Goal: Communication & Community: Participate in discussion

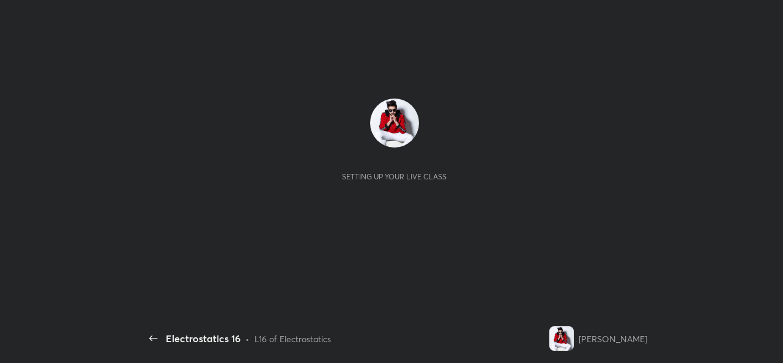
scroll to position [4, 1]
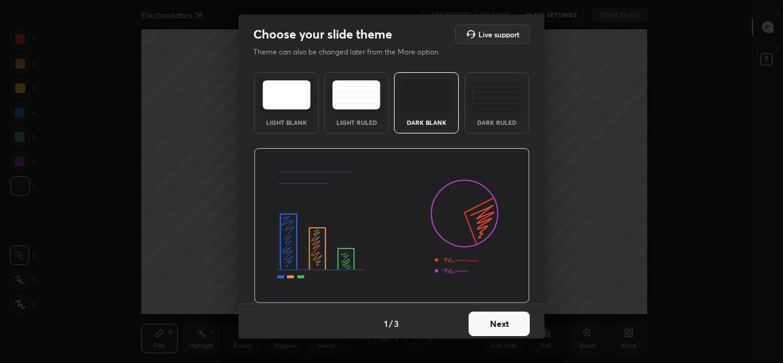
click at [503, 321] on button "Next" at bounding box center [499, 323] width 61 height 24
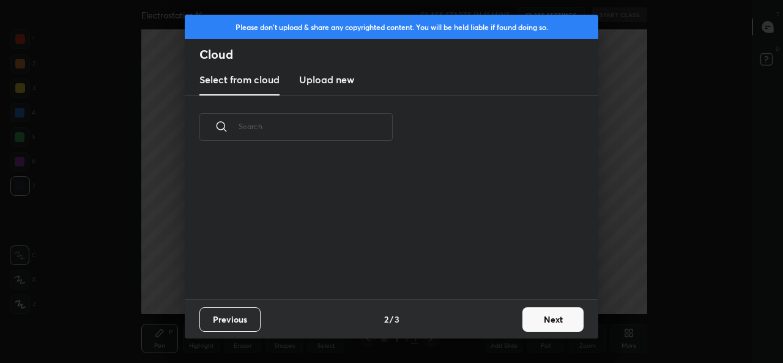
click at [499, 322] on div "Previous 2 / 3 Next" at bounding box center [392, 318] width 414 height 39
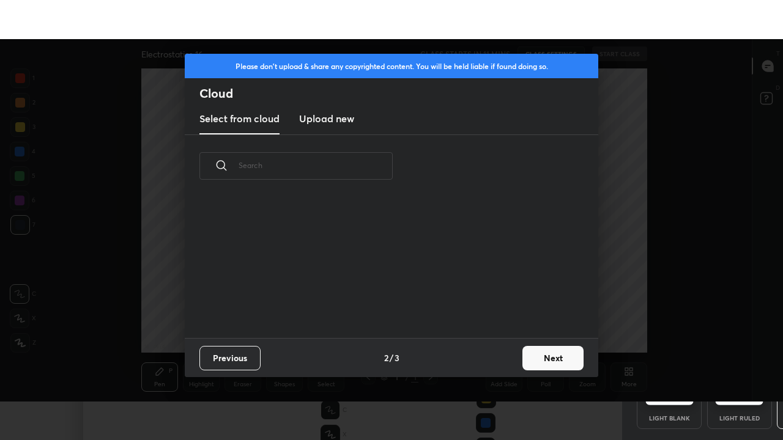
scroll to position [141, 393]
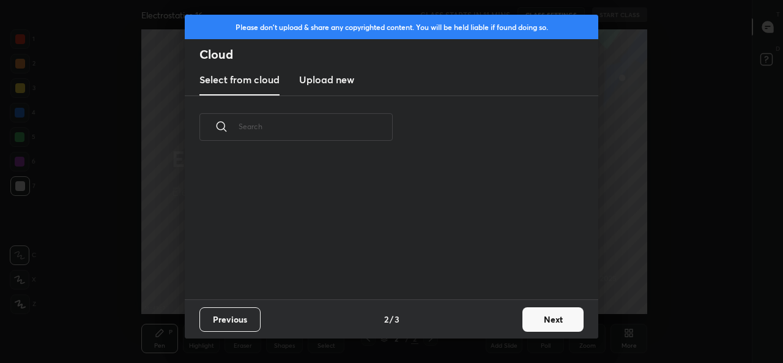
click at [560, 319] on button "Next" at bounding box center [552, 319] width 61 height 24
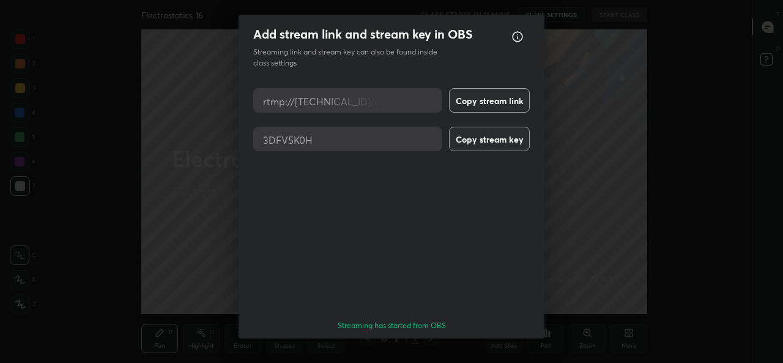
click at [507, 348] on button "Done" at bounding box center [499, 360] width 61 height 24
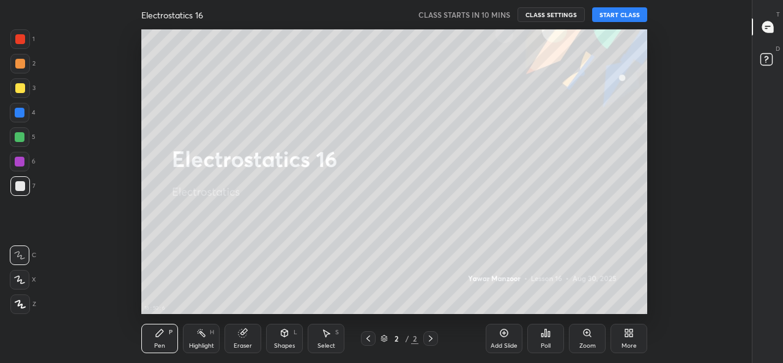
click at [620, 13] on button "START CLASS" at bounding box center [619, 14] width 55 height 15
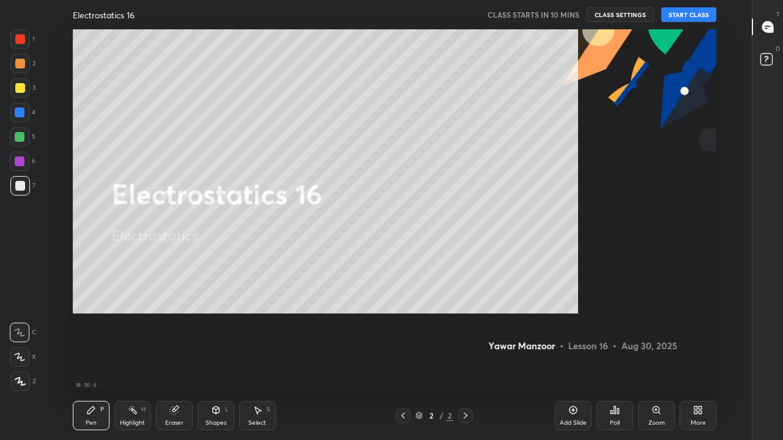
scroll to position [362, 710]
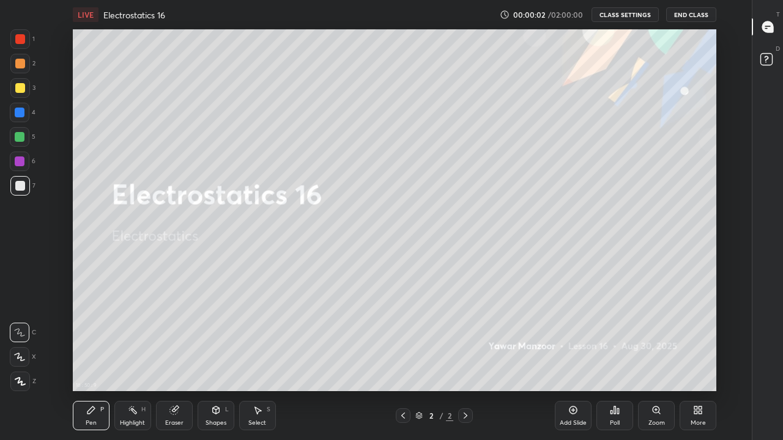
click at [618, 362] on icon at bounding box center [618, 412] width 2 height 6
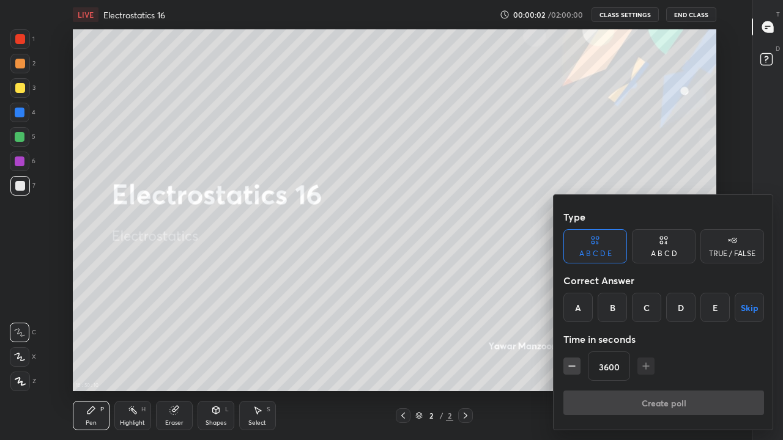
click at [749, 306] on button "Skip" at bounding box center [749, 307] width 29 height 29
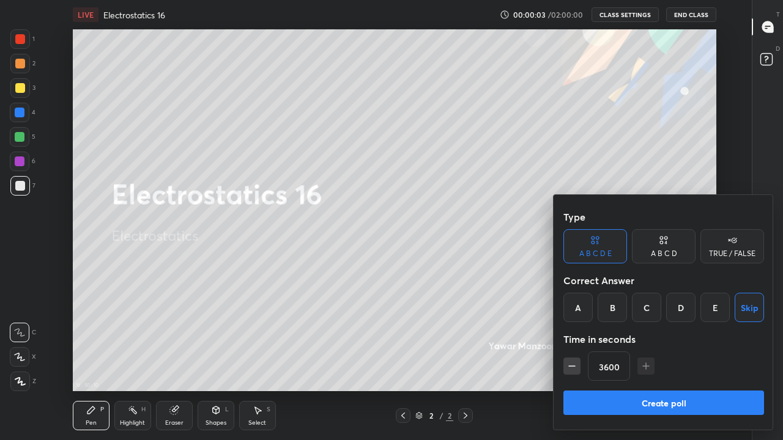
click at [656, 362] on button "Create poll" at bounding box center [663, 403] width 201 height 24
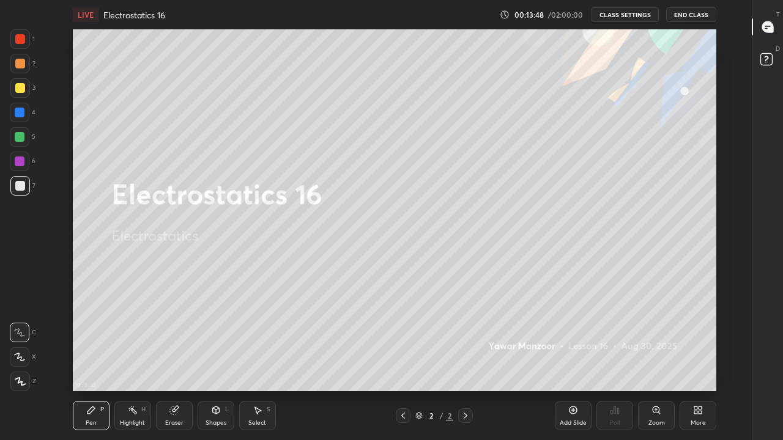
click at [697, 362] on icon at bounding box center [695, 412] width 3 height 3
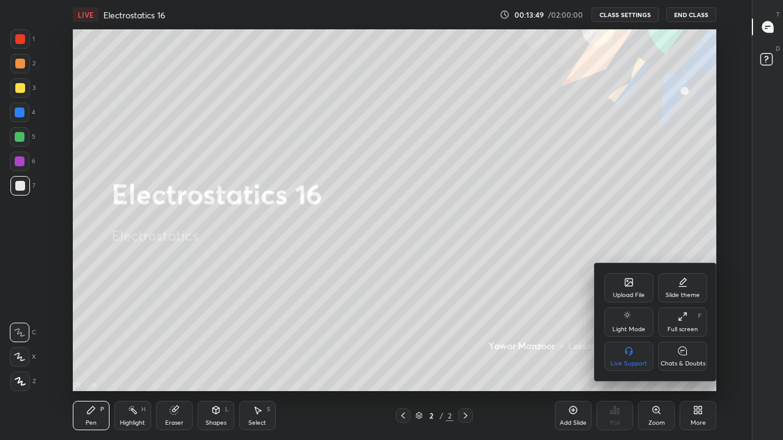
click at [694, 356] on div "Chats & Doubts" at bounding box center [682, 356] width 49 height 29
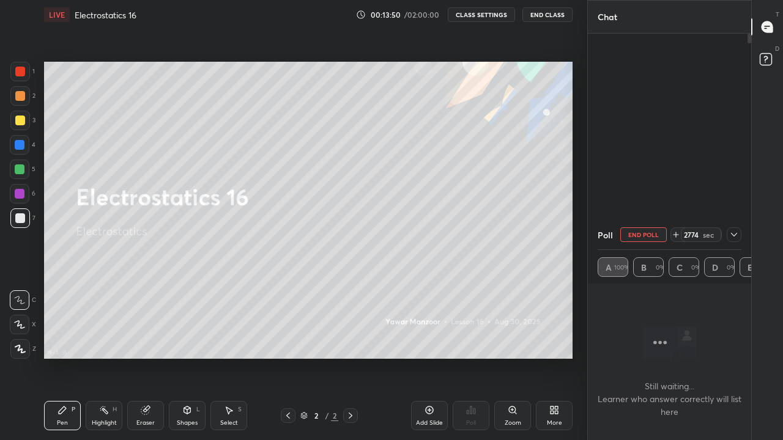
scroll to position [0, 0]
click at [734, 235] on icon at bounding box center [734, 235] width 10 height 10
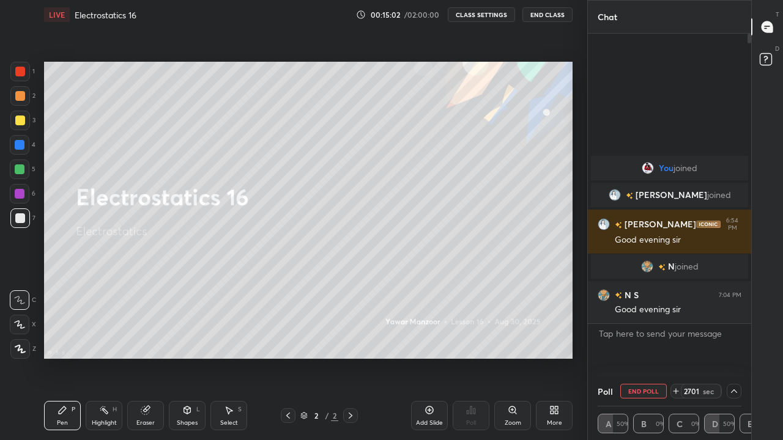
click at [656, 362] on button "End Poll" at bounding box center [643, 391] width 46 height 15
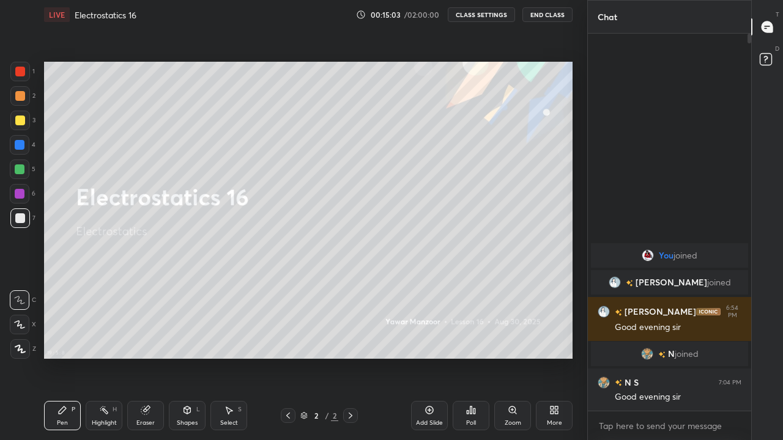
scroll to position [403, 160]
click at [559, 362] on icon at bounding box center [554, 411] width 10 height 10
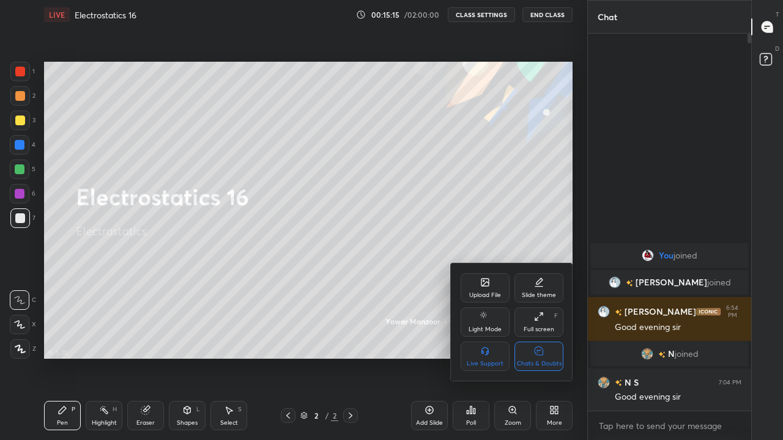
click at [535, 355] on icon at bounding box center [539, 351] width 10 height 13
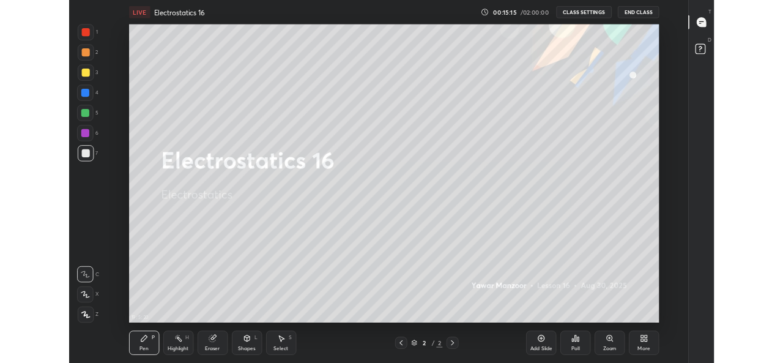
scroll to position [362, 710]
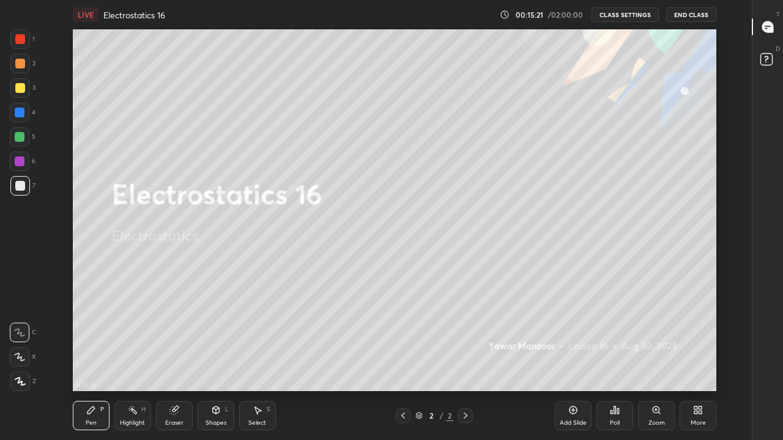
click at [568, 362] on icon at bounding box center [573, 411] width 10 height 10
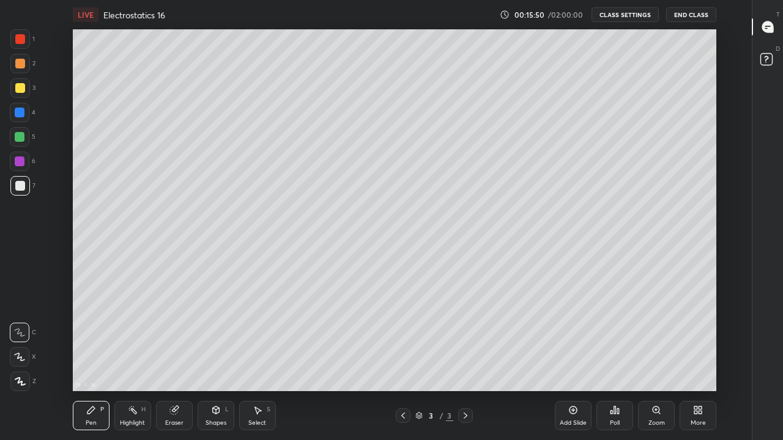
click at [21, 362] on icon at bounding box center [20, 381] width 10 height 7
click at [20, 90] on div at bounding box center [20, 88] width 10 height 10
click at [19, 357] on icon at bounding box center [19, 357] width 11 height 9
click at [22, 362] on icon at bounding box center [20, 381] width 11 height 9
click at [19, 358] on icon at bounding box center [20, 357] width 10 height 7
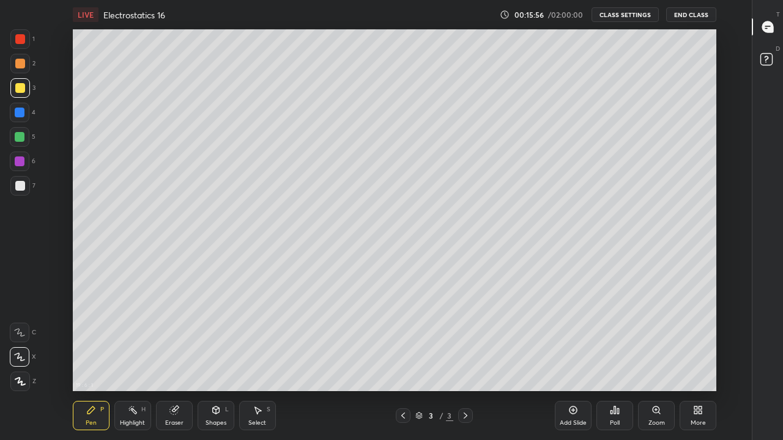
click at [23, 41] on div at bounding box center [20, 39] width 10 height 10
click at [24, 362] on icon at bounding box center [20, 381] width 11 height 9
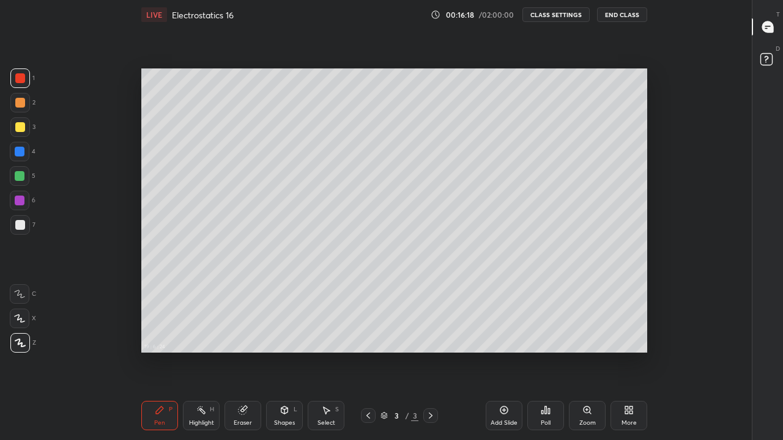
scroll to position [60895, 60469]
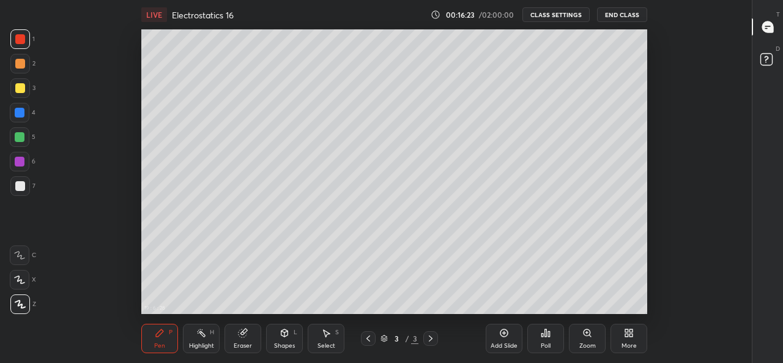
click at [630, 335] on icon at bounding box center [631, 334] width 3 height 3
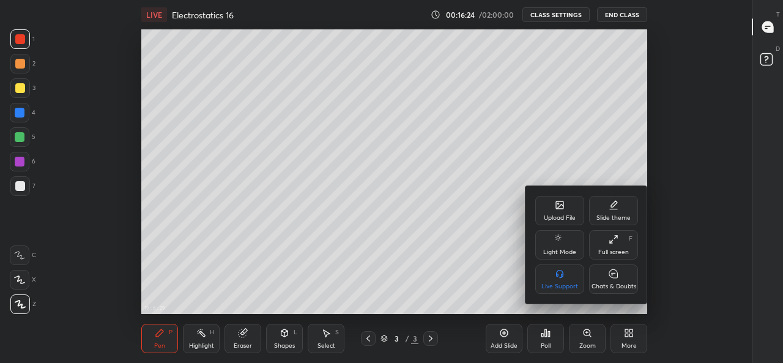
click at [615, 247] on div "Full screen F" at bounding box center [613, 244] width 49 height 29
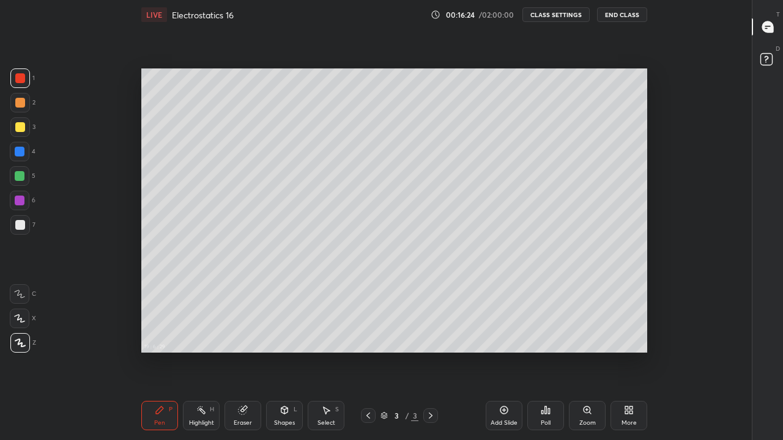
scroll to position [362, 710]
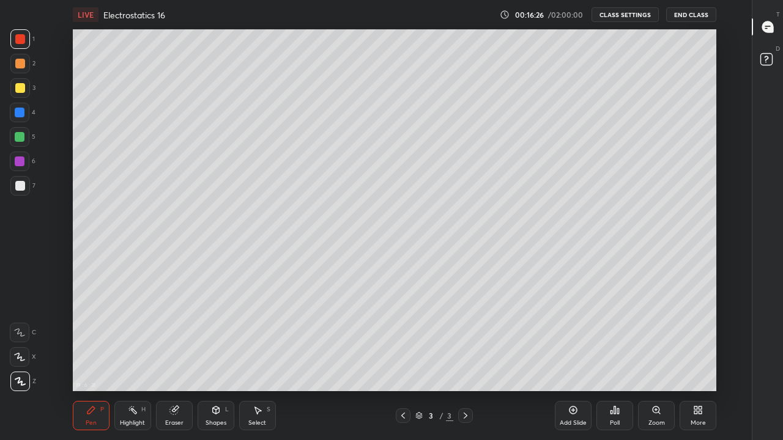
click at [217, 362] on icon at bounding box center [215, 410] width 7 height 7
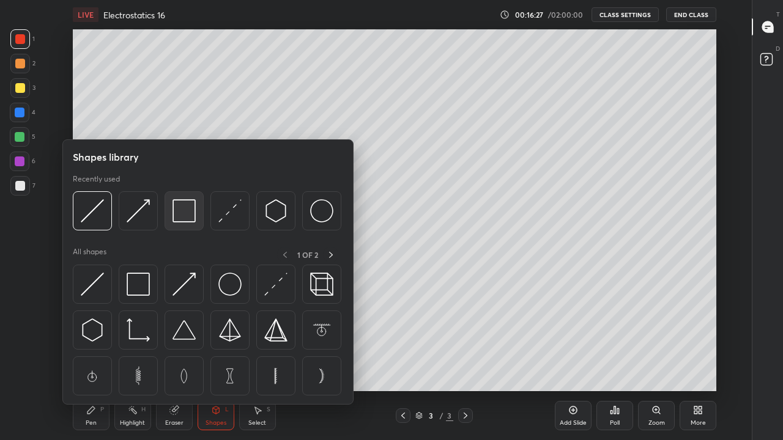
click at [180, 213] on img at bounding box center [184, 210] width 23 height 23
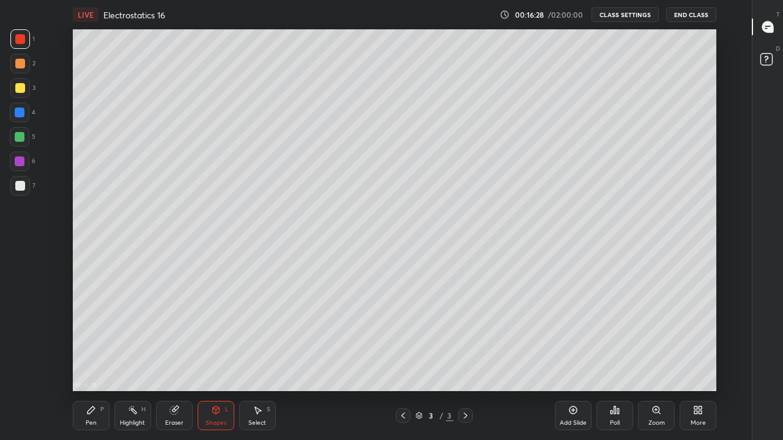
click at [21, 185] on div at bounding box center [20, 186] width 10 height 10
click at [219, 362] on icon at bounding box center [216, 411] width 10 height 10
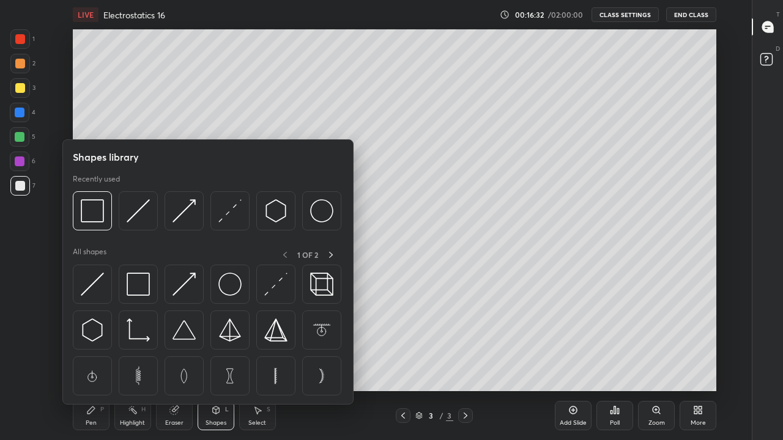
click at [219, 362] on icon at bounding box center [216, 411] width 10 height 10
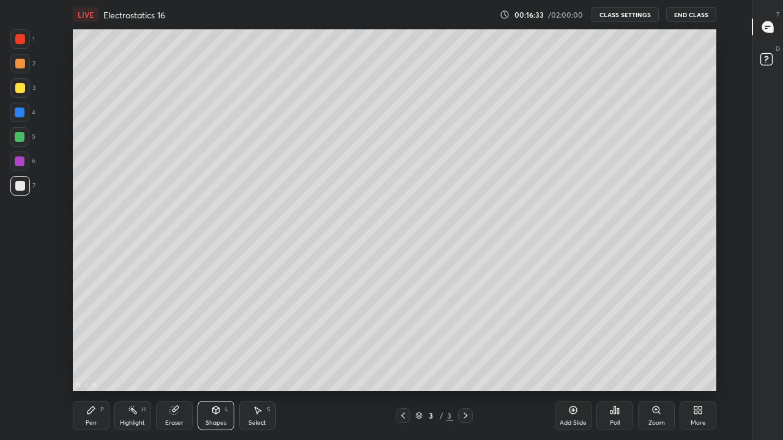
click at [220, 362] on div "Shapes L" at bounding box center [216, 415] width 37 height 29
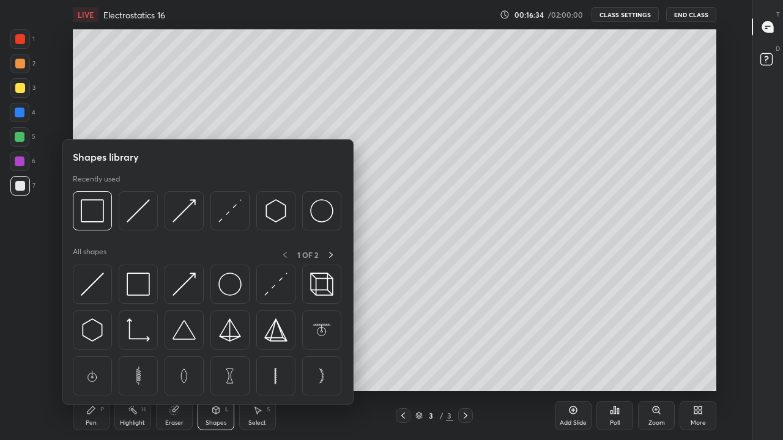
click at [327, 214] on img at bounding box center [321, 210] width 23 height 23
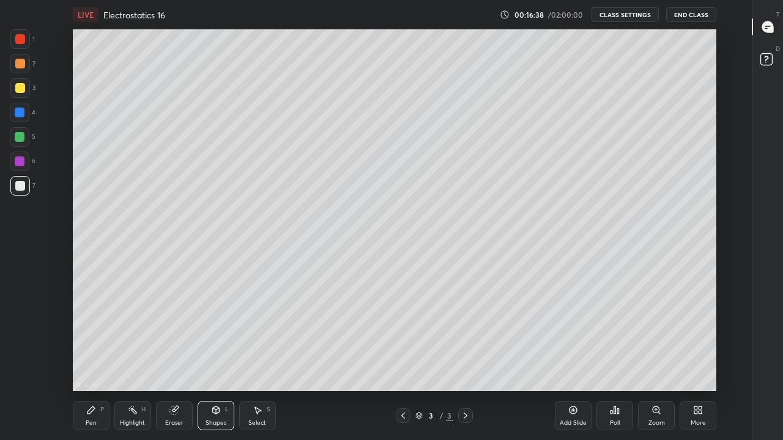
click at [263, 362] on div "Select S" at bounding box center [257, 415] width 37 height 29
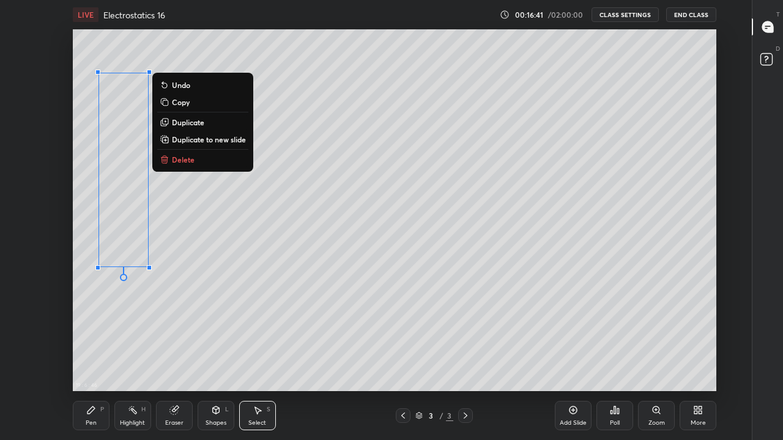
click at [215, 362] on div "Shapes L" at bounding box center [216, 415] width 37 height 29
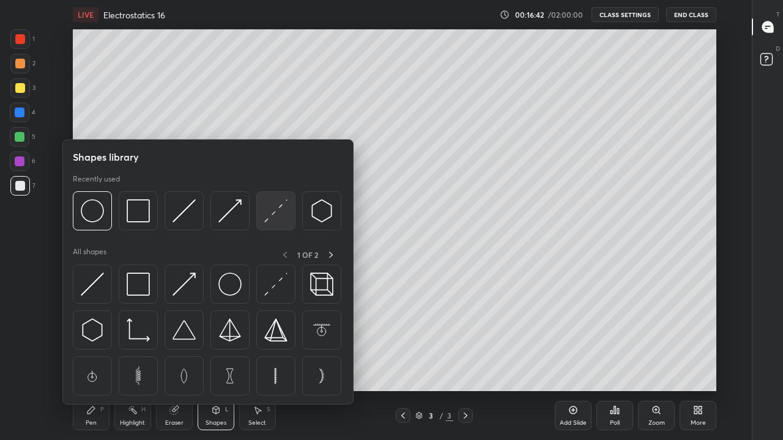
click at [277, 217] on img at bounding box center [275, 210] width 23 height 23
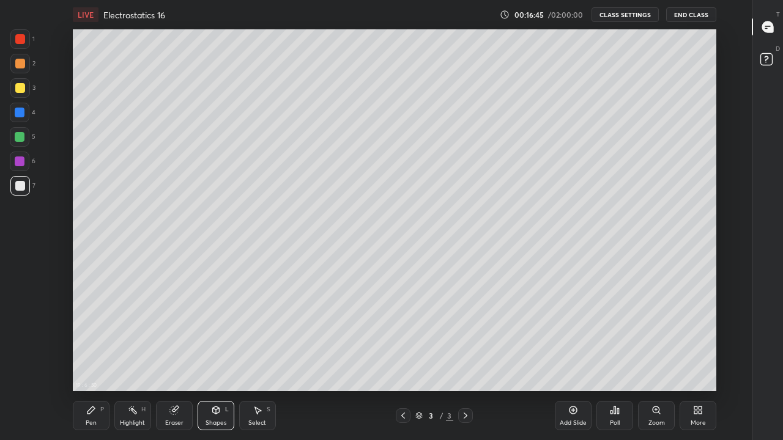
click at [91, 362] on div "Pen P" at bounding box center [91, 415] width 37 height 29
click at [222, 362] on div "Shapes L" at bounding box center [216, 415] width 37 height 29
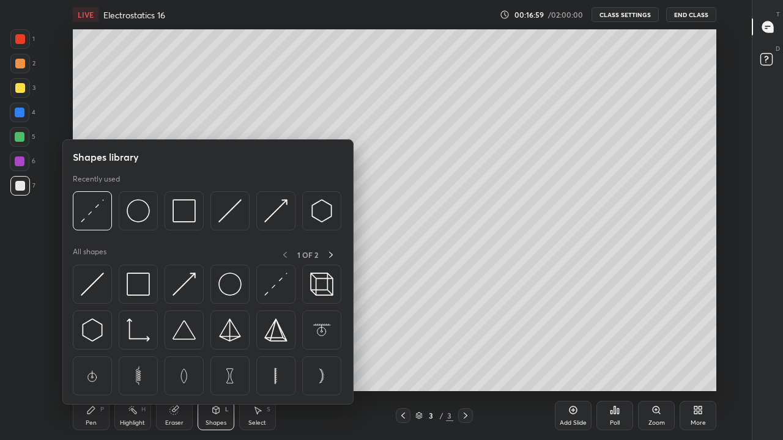
click at [274, 285] on img at bounding box center [275, 284] width 23 height 23
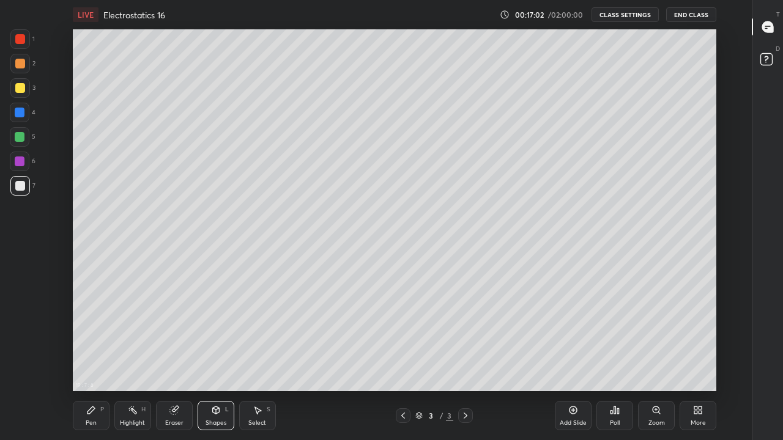
click at [138, 362] on div "Highlight H" at bounding box center [132, 415] width 37 height 29
click at [97, 362] on div "Pen P" at bounding box center [91, 415] width 37 height 29
click at [18, 111] on div at bounding box center [20, 113] width 10 height 10
click at [22, 164] on div at bounding box center [20, 162] width 10 height 10
click at [94, 362] on icon at bounding box center [90, 410] width 7 height 7
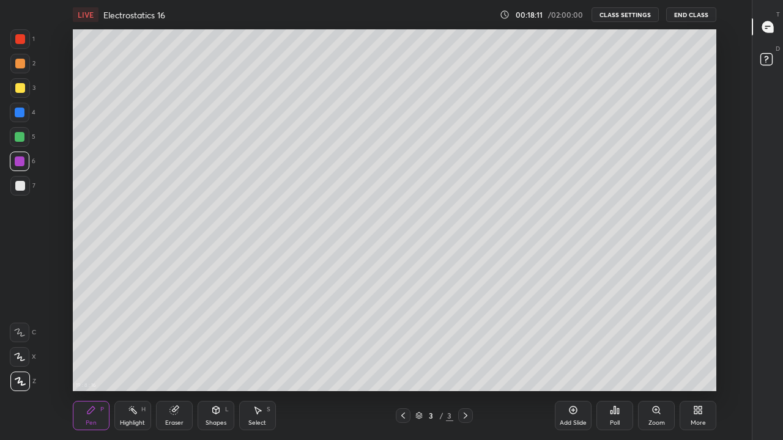
click at [21, 187] on div at bounding box center [20, 186] width 10 height 10
click at [219, 362] on div "Shapes L" at bounding box center [216, 415] width 37 height 29
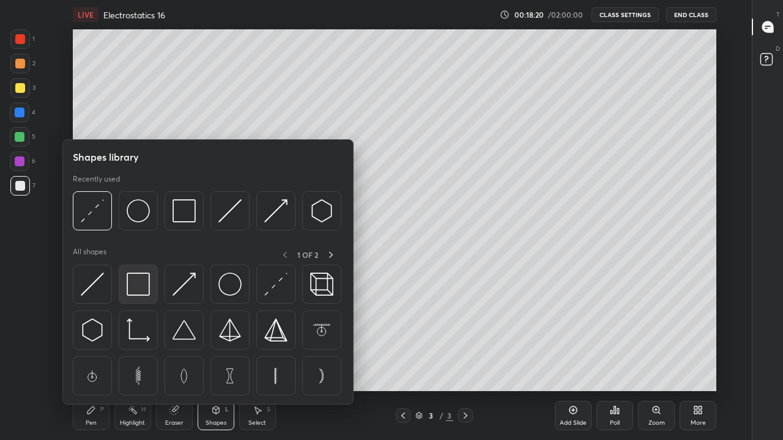
click at [138, 288] on img at bounding box center [138, 284] width 23 height 23
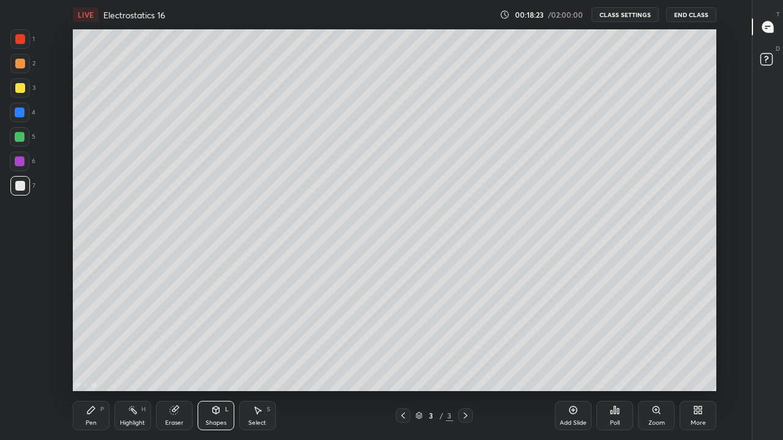
click at [24, 190] on div at bounding box center [20, 186] width 10 height 10
click at [26, 93] on div at bounding box center [20, 88] width 20 height 20
click at [133, 362] on rect at bounding box center [133, 412] width 6 height 6
click at [90, 362] on icon at bounding box center [90, 410] width 7 height 7
click at [224, 362] on div "Shapes L" at bounding box center [216, 415] width 37 height 29
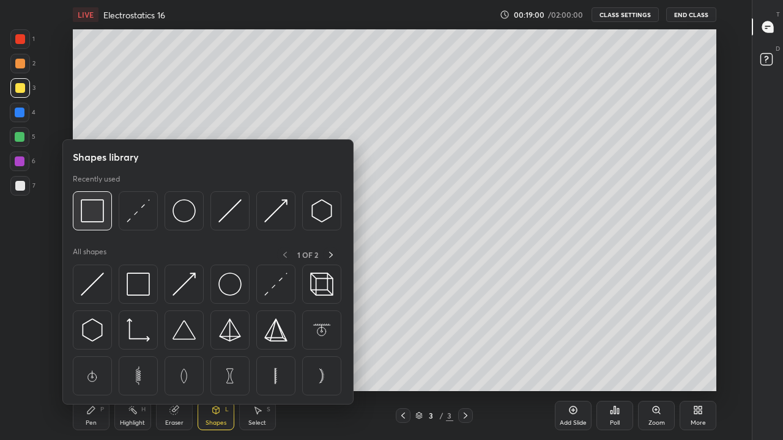
click at [99, 206] on img at bounding box center [92, 210] width 23 height 23
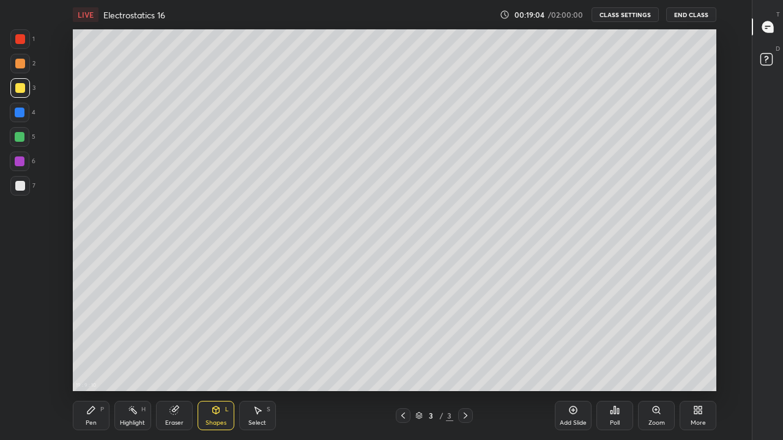
click at [93, 362] on icon at bounding box center [91, 411] width 10 height 10
click at [20, 40] on div at bounding box center [20, 39] width 10 height 10
click at [699, 362] on icon at bounding box center [700, 408] width 3 height 3
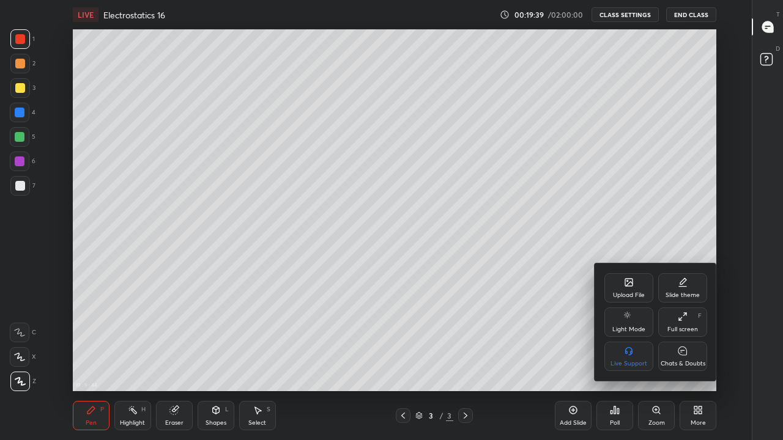
click at [674, 355] on div "Chats & Doubts" at bounding box center [682, 356] width 49 height 29
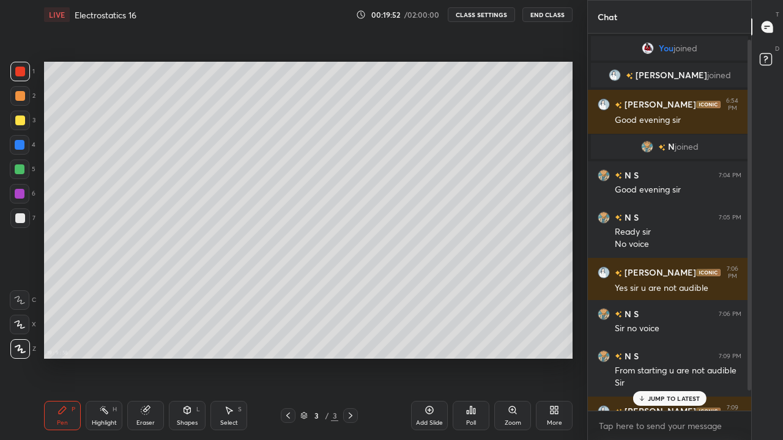
scroll to position [28, 0]
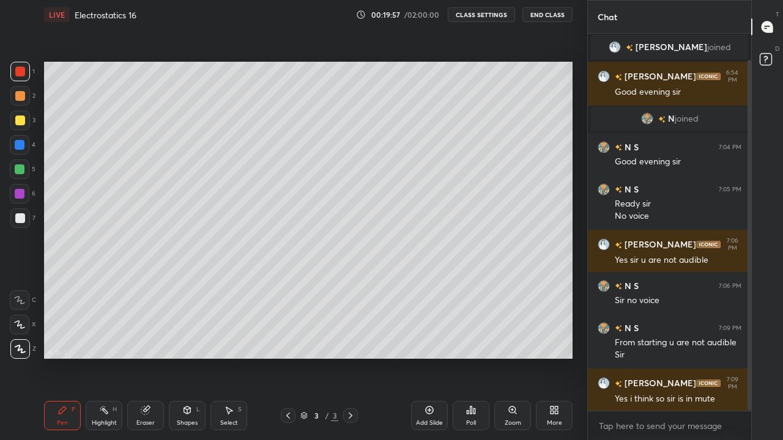
click at [105, 362] on icon at bounding box center [104, 411] width 10 height 10
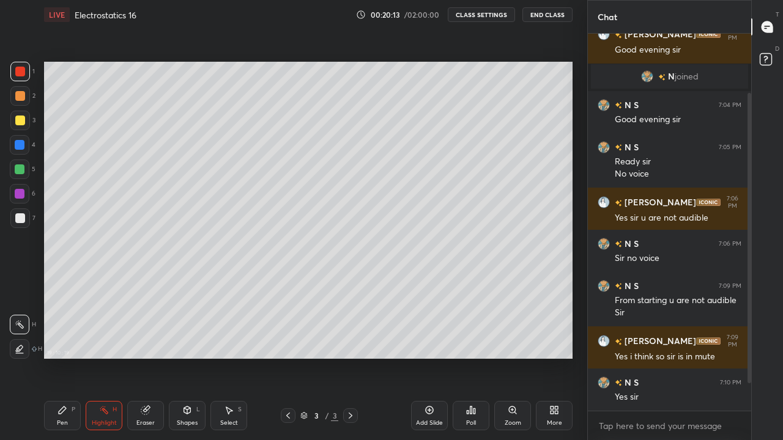
scroll to position [113, 0]
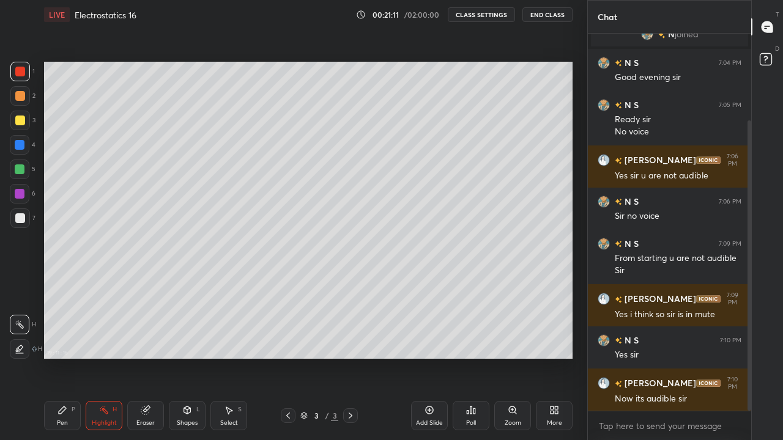
click at [68, 362] on div "Pen P" at bounding box center [62, 415] width 37 height 29
click at [553, 362] on icon at bounding box center [552, 412] width 3 height 3
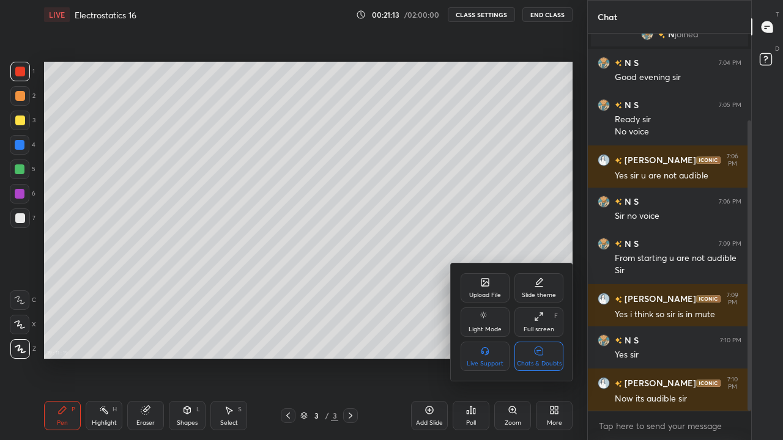
click at [538, 356] on icon at bounding box center [539, 351] width 10 height 13
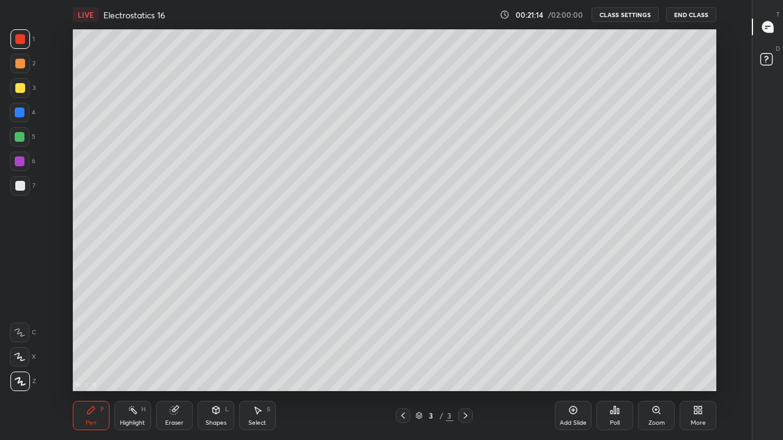
scroll to position [60818, 60469]
click at [209, 362] on div "Shapes L" at bounding box center [216, 415] width 37 height 29
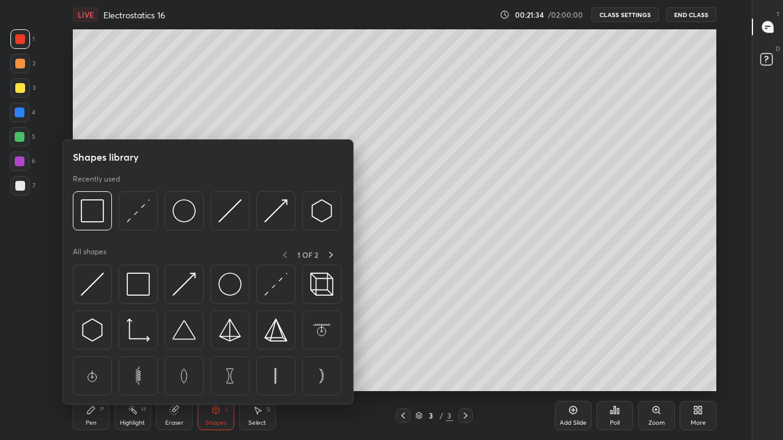
click at [185, 212] on img at bounding box center [184, 210] width 23 height 23
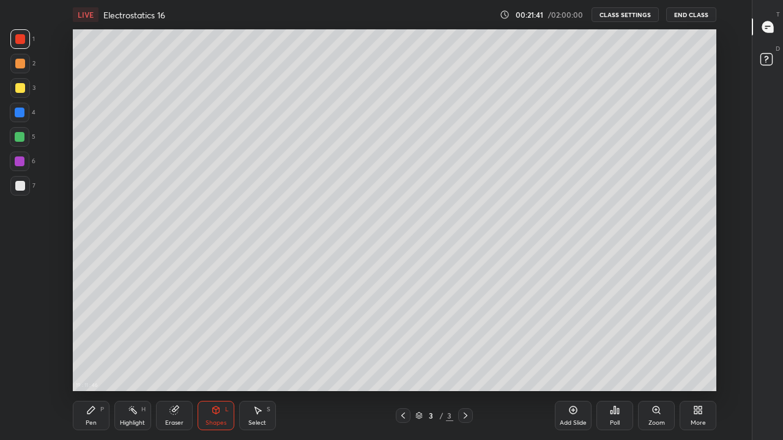
click at [217, 362] on icon at bounding box center [215, 410] width 7 height 2
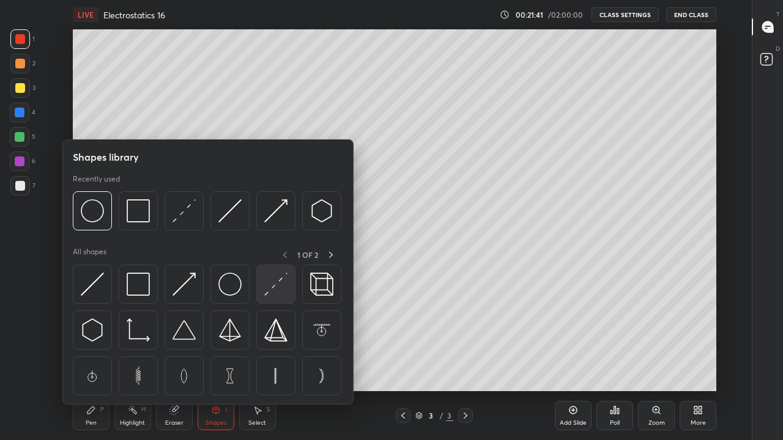
click at [273, 281] on img at bounding box center [275, 284] width 23 height 23
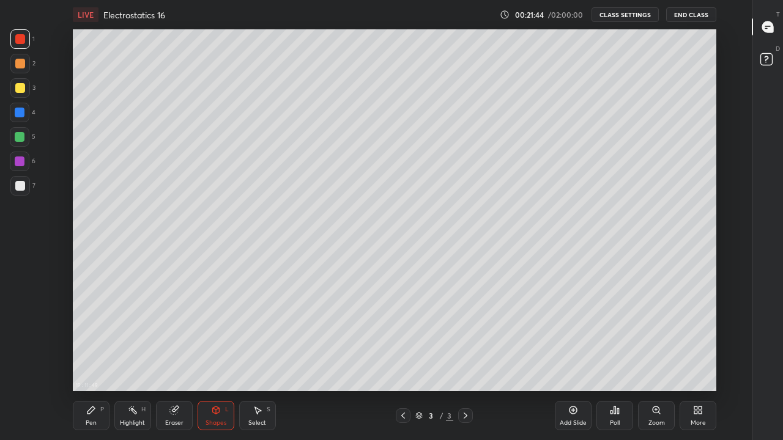
click at [94, 362] on div "Pen P" at bounding box center [91, 415] width 37 height 29
click at [23, 182] on div at bounding box center [20, 186] width 10 height 10
click at [20, 136] on div at bounding box center [20, 137] width 10 height 10
click at [573, 362] on icon at bounding box center [573, 411] width 10 height 10
click at [218, 362] on icon at bounding box center [216, 411] width 10 height 10
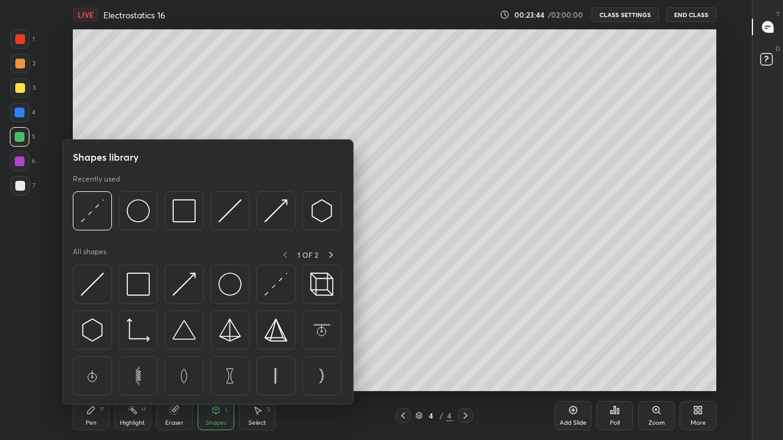
click at [141, 213] on img at bounding box center [138, 210] width 23 height 23
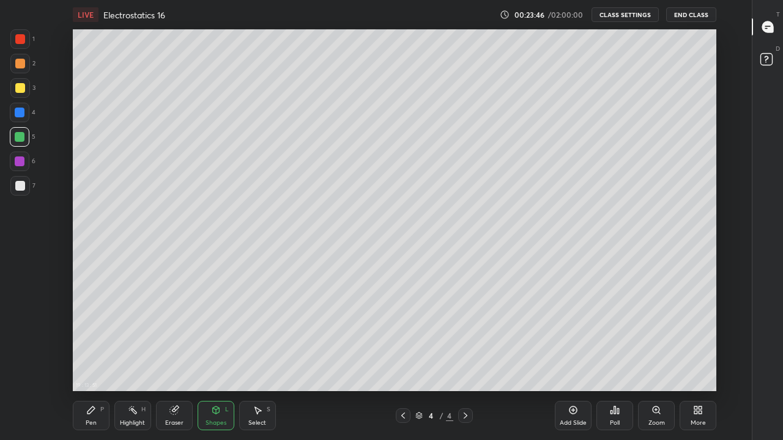
click at [217, 362] on div "Shapes L" at bounding box center [216, 415] width 37 height 29
click at [171, 362] on div "Eraser" at bounding box center [174, 415] width 37 height 29
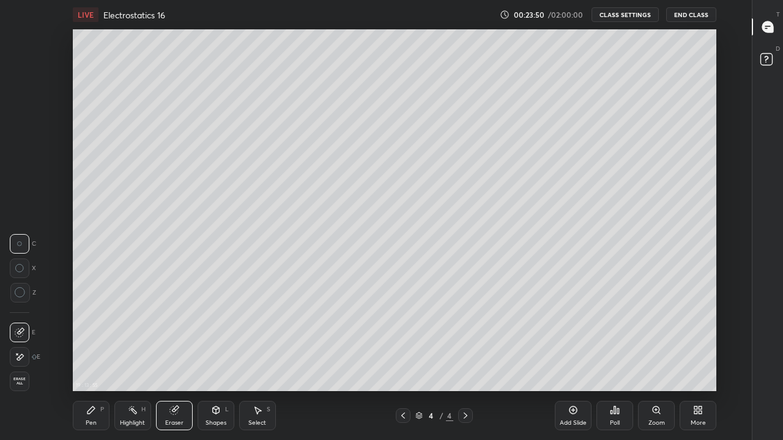
click at [24, 291] on circle at bounding box center [20, 293] width 10 height 10
click at [211, 362] on icon at bounding box center [216, 411] width 10 height 10
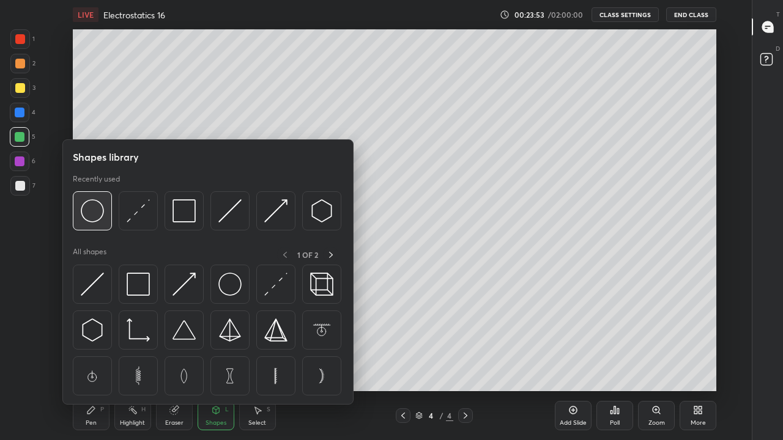
click at [98, 213] on img at bounding box center [92, 210] width 23 height 23
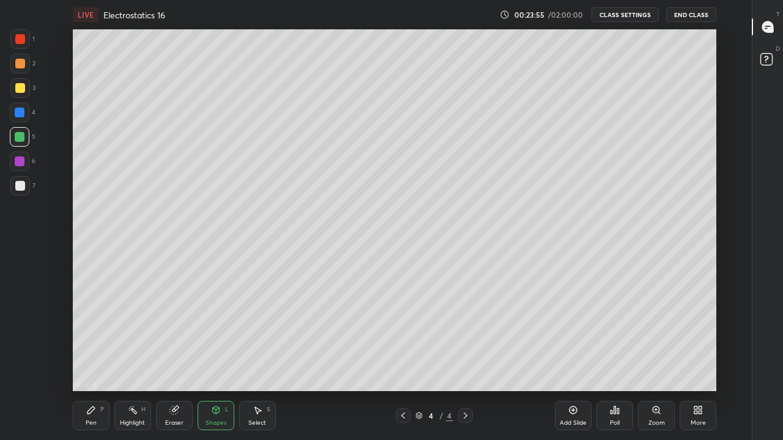
click at [212, 362] on div "Shapes L" at bounding box center [216, 415] width 37 height 29
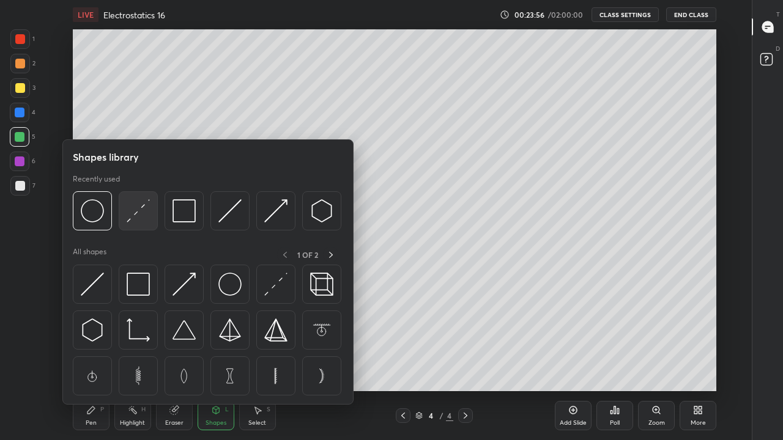
click at [136, 207] on img at bounding box center [138, 210] width 23 height 23
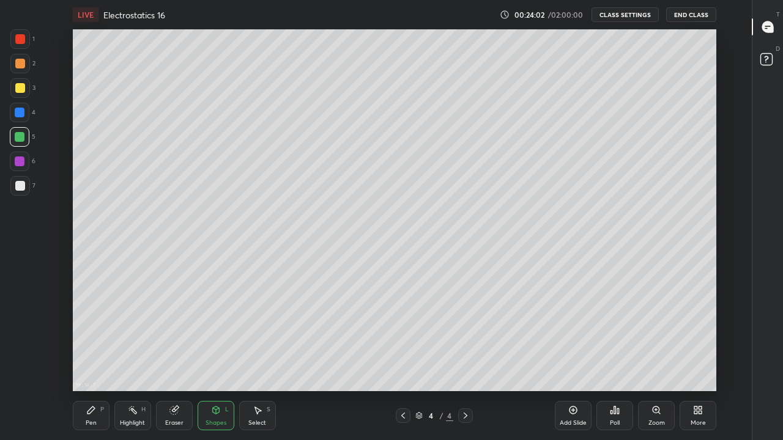
click at [97, 362] on div "Pen P" at bounding box center [91, 415] width 37 height 29
click at [21, 188] on div at bounding box center [20, 186] width 10 height 10
click at [175, 362] on icon at bounding box center [175, 409] width 7 height 6
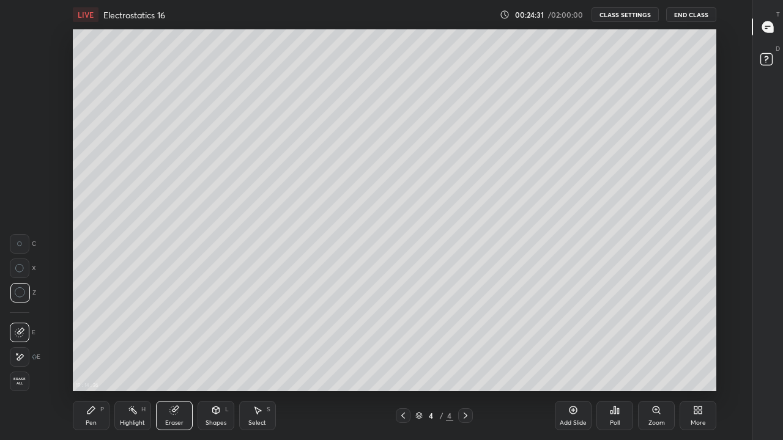
click at [92, 362] on div "Pen P" at bounding box center [91, 415] width 37 height 29
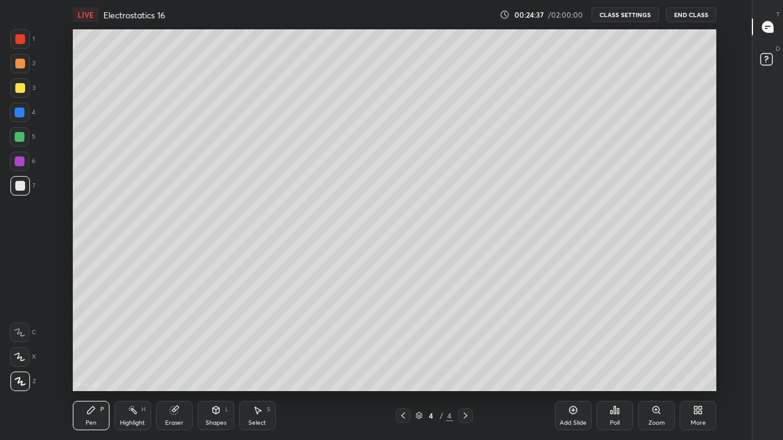
click at [22, 166] on div at bounding box center [20, 162] width 20 height 20
click at [696, 362] on icon at bounding box center [695, 408] width 3 height 3
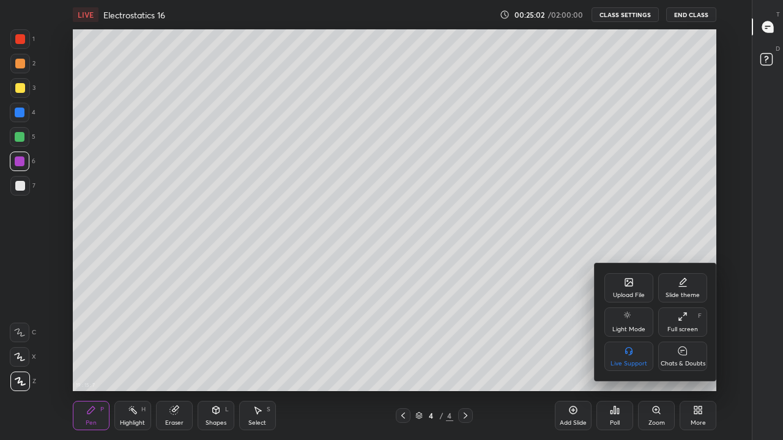
click at [682, 356] on icon at bounding box center [683, 351] width 10 height 13
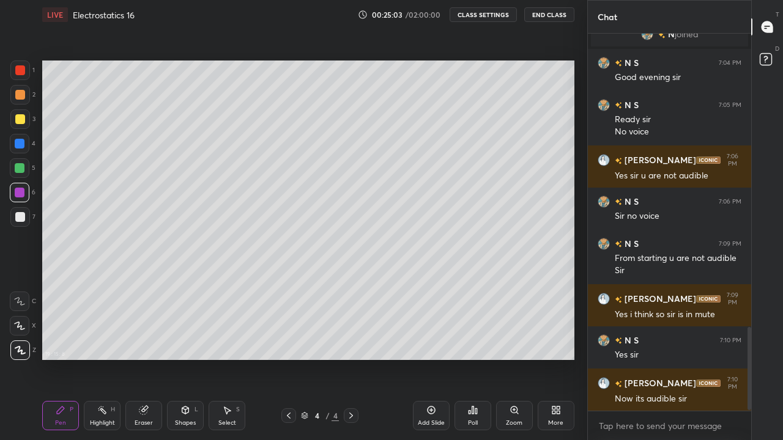
scroll to position [362, 538]
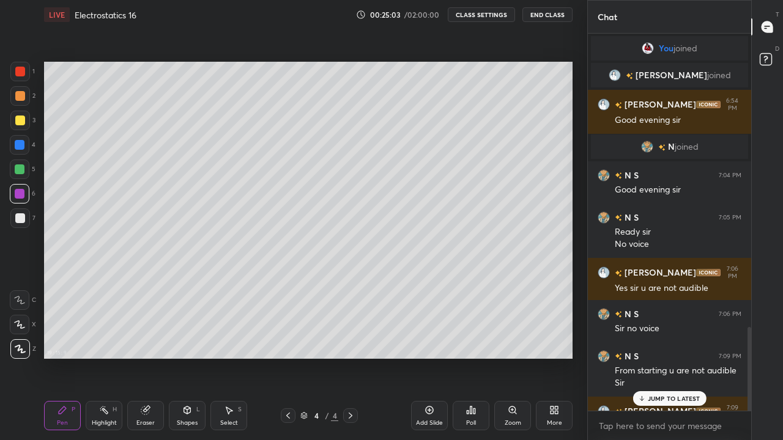
click at [686, 362] on p "JUMP TO LATEST" at bounding box center [674, 398] width 53 height 7
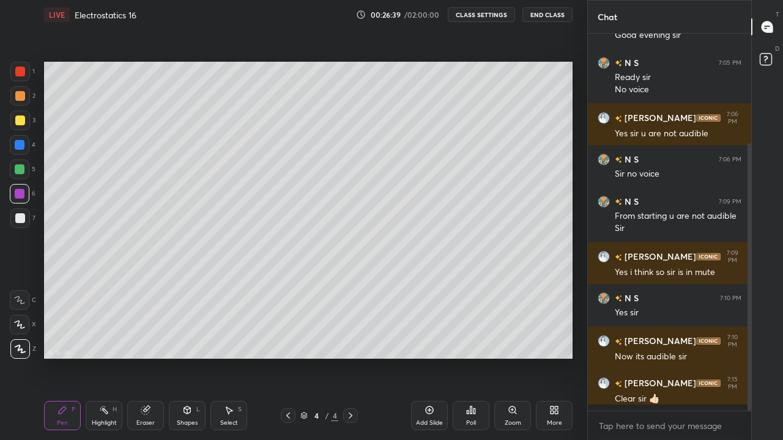
scroll to position [374, 160]
click at [551, 362] on div "More" at bounding box center [554, 415] width 37 height 29
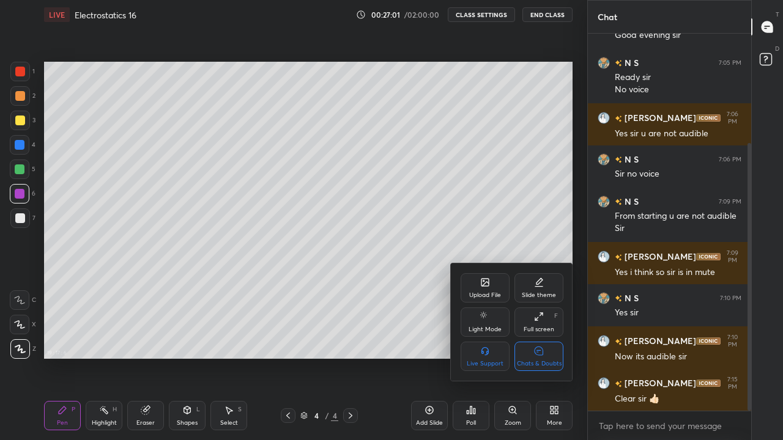
click at [538, 354] on icon at bounding box center [539, 351] width 9 height 9
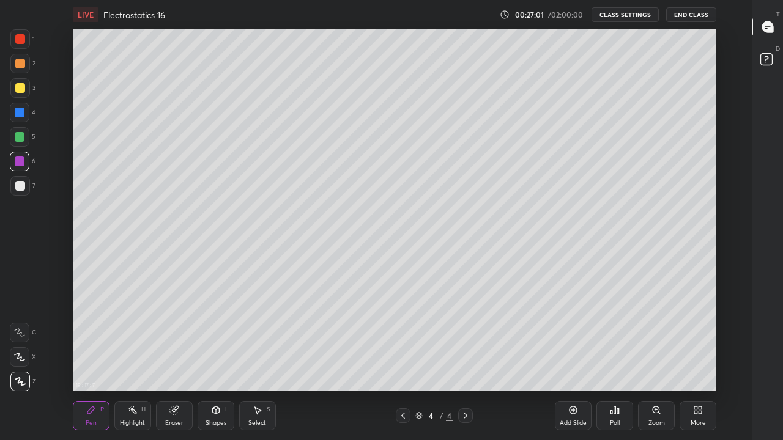
scroll to position [60818, 60469]
click at [406, 362] on div at bounding box center [403, 416] width 15 height 15
click at [466, 362] on icon at bounding box center [466, 416] width 10 height 10
click at [578, 362] on icon at bounding box center [573, 411] width 10 height 10
click at [207, 362] on div "Shapes L" at bounding box center [216, 415] width 37 height 29
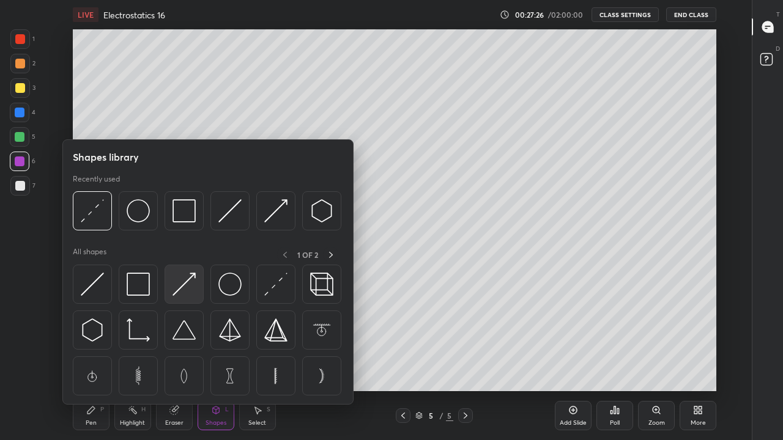
click at [183, 286] on img at bounding box center [184, 284] width 23 height 23
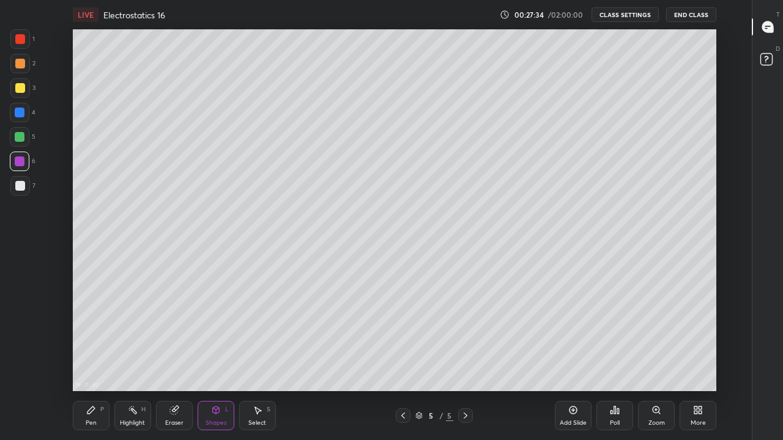
click at [21, 185] on div at bounding box center [20, 186] width 10 height 10
click at [173, 362] on icon at bounding box center [173, 411] width 8 height 8
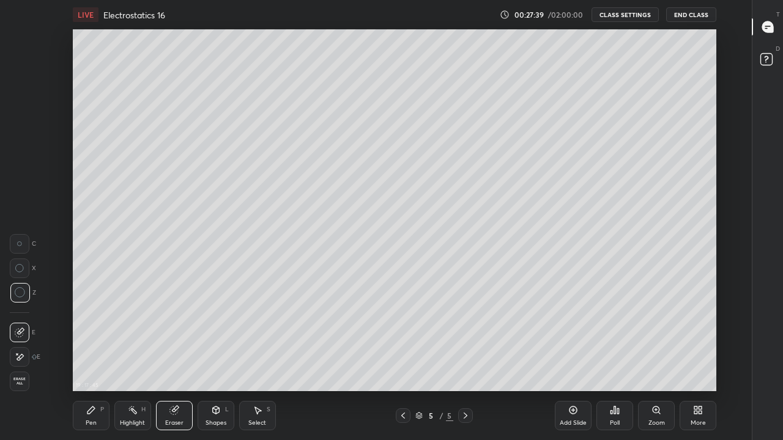
click at [94, 362] on div "Pen P" at bounding box center [91, 415] width 37 height 29
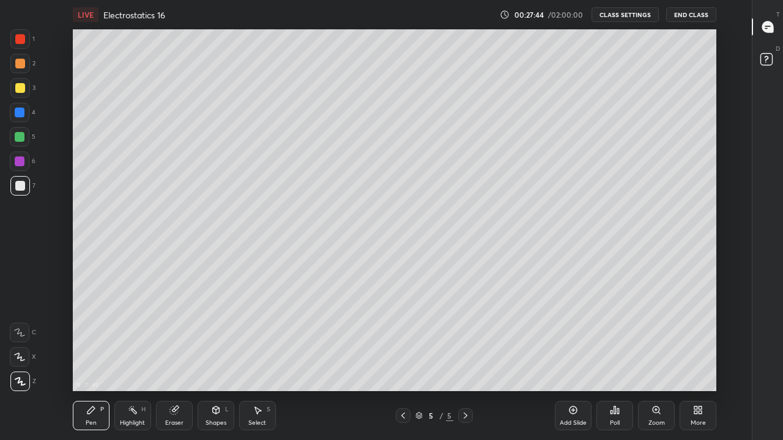
click at [181, 362] on div "Eraser" at bounding box center [174, 415] width 37 height 29
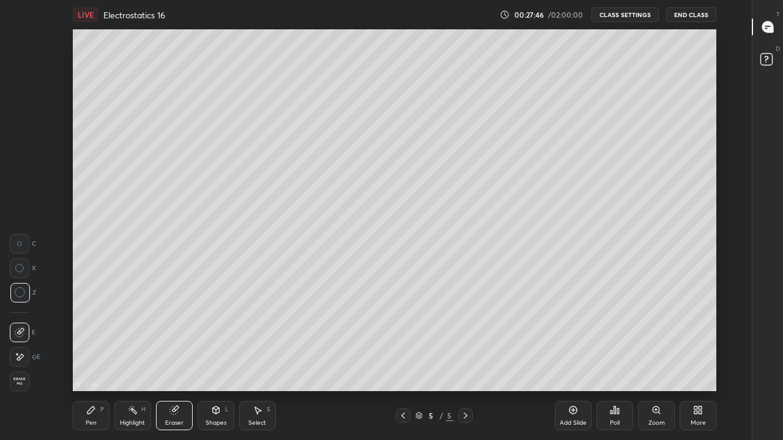
click at [82, 362] on div "Pen P" at bounding box center [91, 415] width 37 height 29
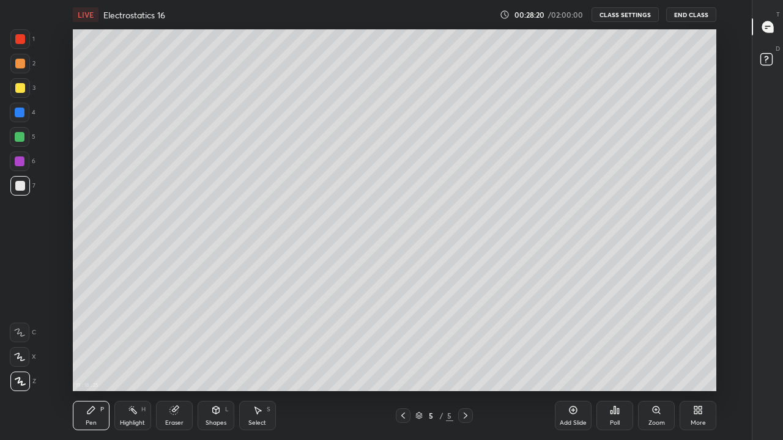
click at [133, 362] on rect at bounding box center [133, 412] width 6 height 6
click at [92, 362] on icon at bounding box center [91, 411] width 10 height 10
click at [182, 362] on div "Eraser" at bounding box center [174, 415] width 37 height 29
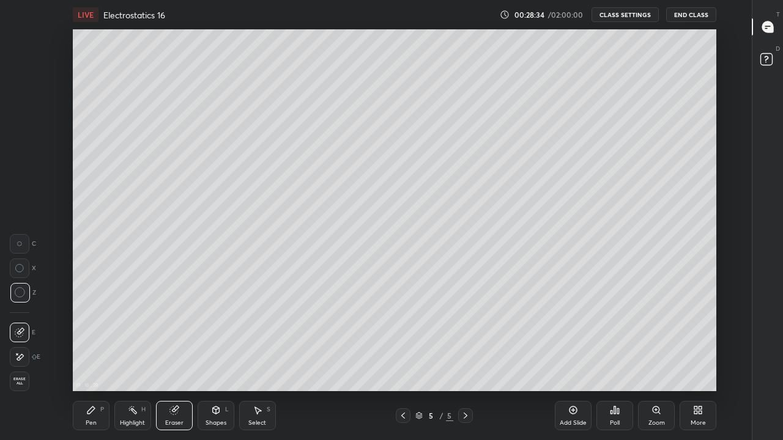
click at [94, 362] on div "Pen P" at bounding box center [91, 415] width 37 height 29
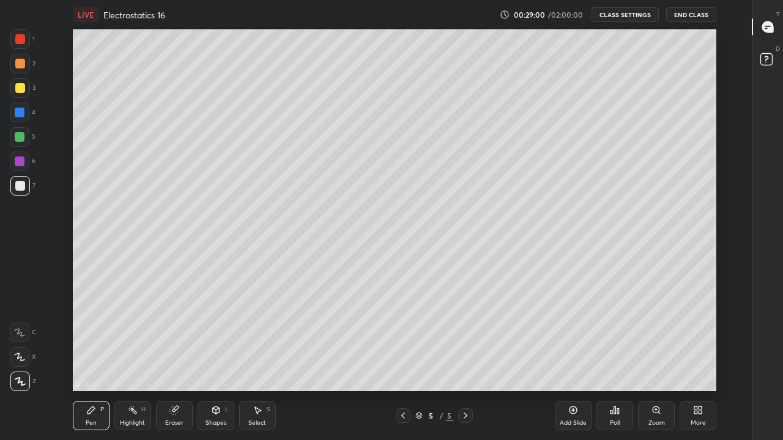
click at [221, 362] on div "Shapes L" at bounding box center [216, 415] width 37 height 29
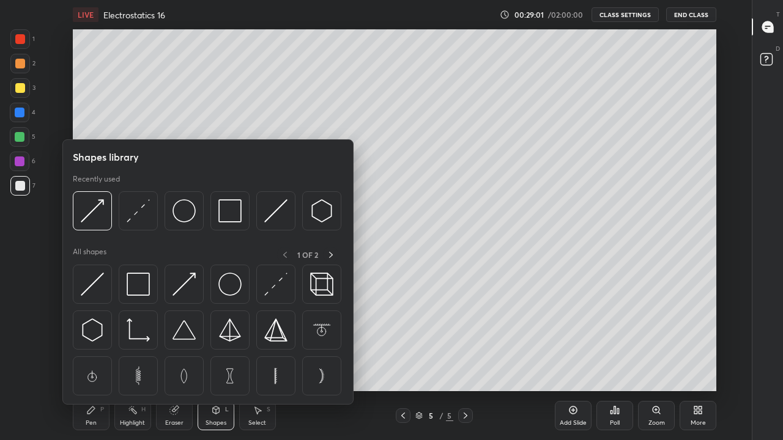
click at [278, 287] on img at bounding box center [275, 284] width 23 height 23
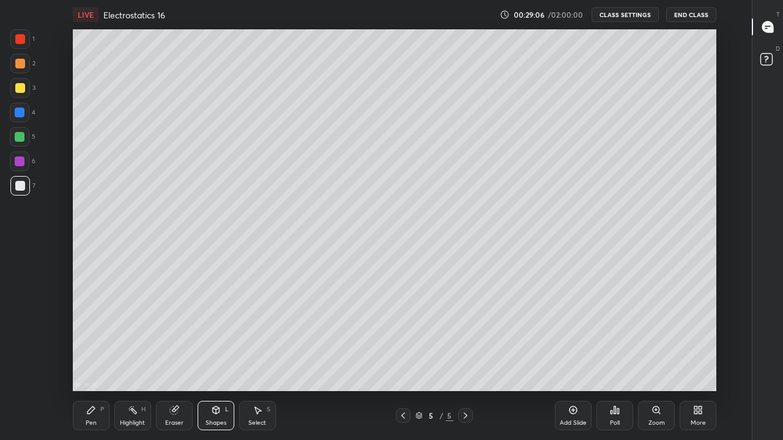
click at [96, 362] on div "Pen P" at bounding box center [91, 415] width 37 height 29
click at [175, 362] on icon at bounding box center [173, 411] width 8 height 8
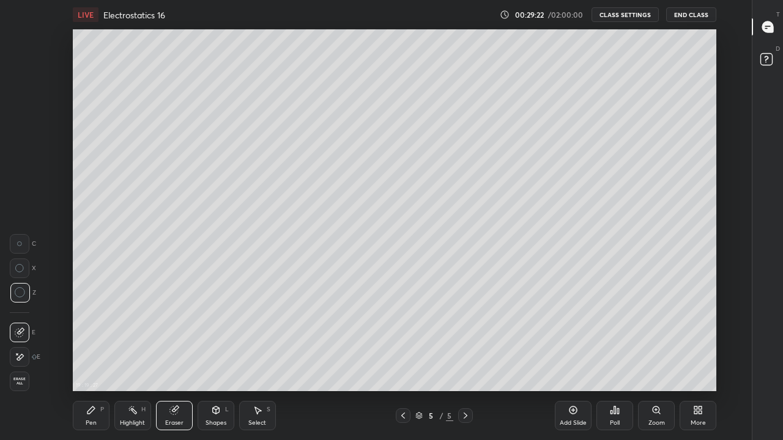
click at [100, 362] on div "Pen P" at bounding box center [91, 415] width 37 height 29
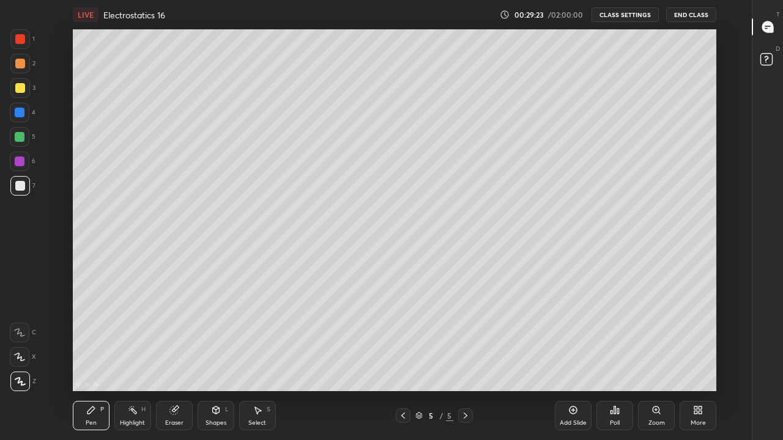
click at [176, 362] on div "Eraser" at bounding box center [174, 415] width 37 height 29
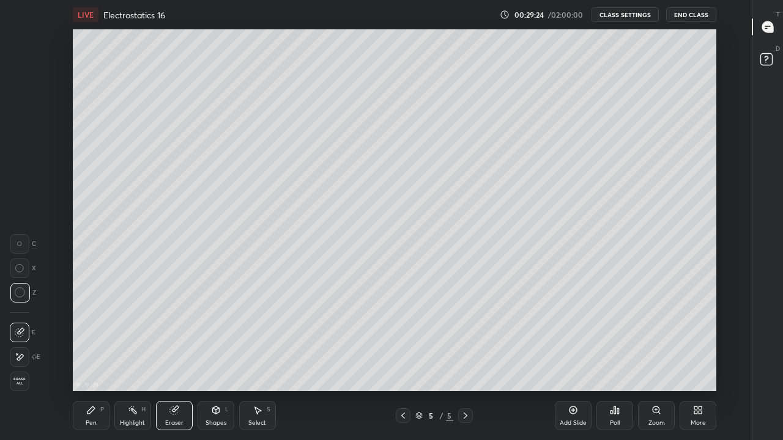
click at [213, 362] on icon at bounding box center [216, 411] width 10 height 10
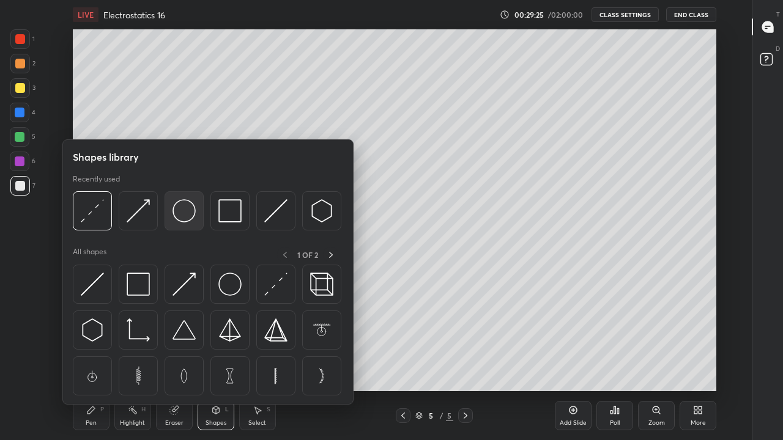
click at [185, 210] on img at bounding box center [184, 210] width 23 height 23
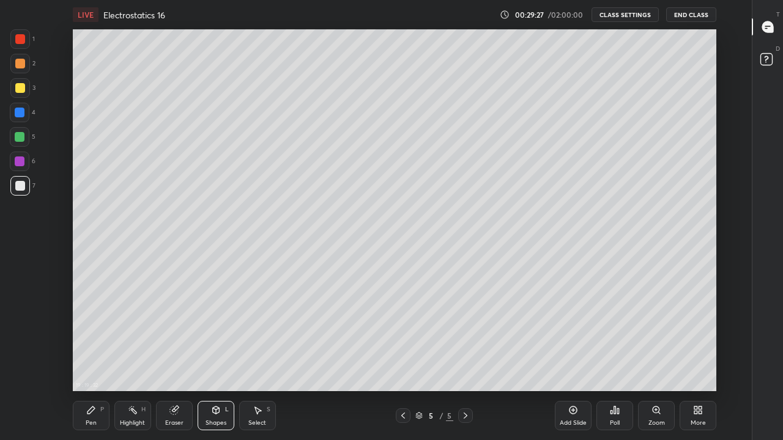
click at [16, 42] on div at bounding box center [20, 39] width 10 height 10
click at [133, 362] on rect at bounding box center [133, 412] width 6 height 6
click at [213, 362] on icon at bounding box center [215, 410] width 7 height 7
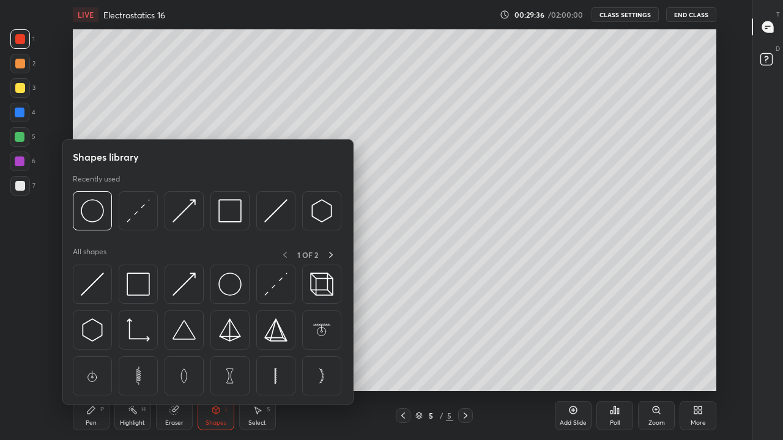
click at [280, 211] on img at bounding box center [275, 210] width 23 height 23
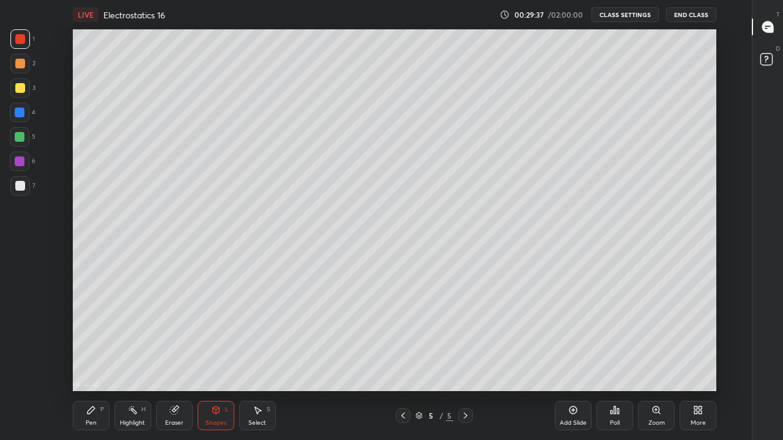
click at [17, 189] on div at bounding box center [20, 186] width 10 height 10
click at [167, 362] on div "Eraser" at bounding box center [174, 415] width 37 height 29
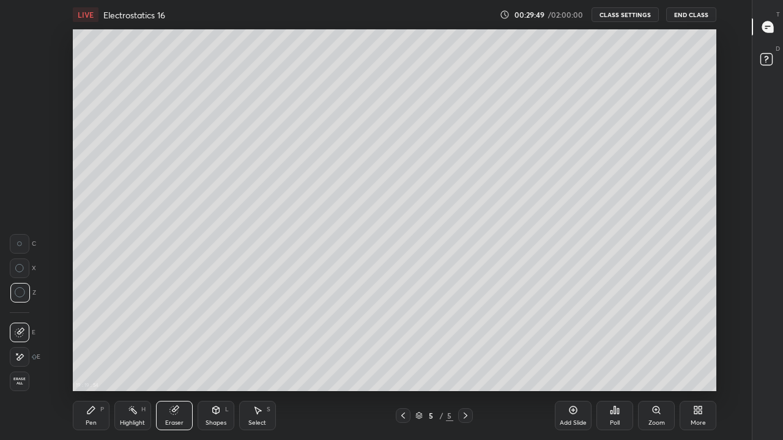
click at [91, 362] on div "Pen P" at bounding box center [91, 415] width 37 height 29
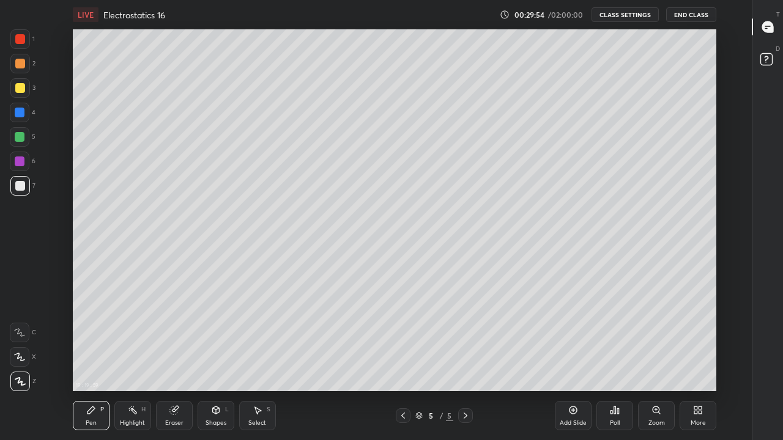
click at [217, 362] on icon at bounding box center [215, 410] width 7 height 2
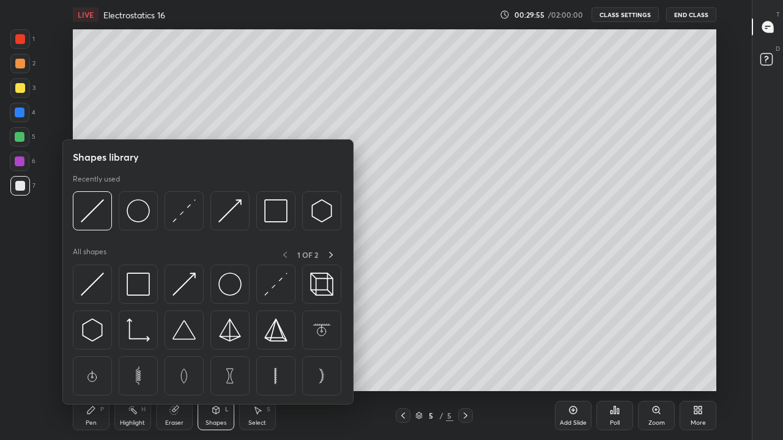
click at [182, 217] on img at bounding box center [184, 210] width 23 height 23
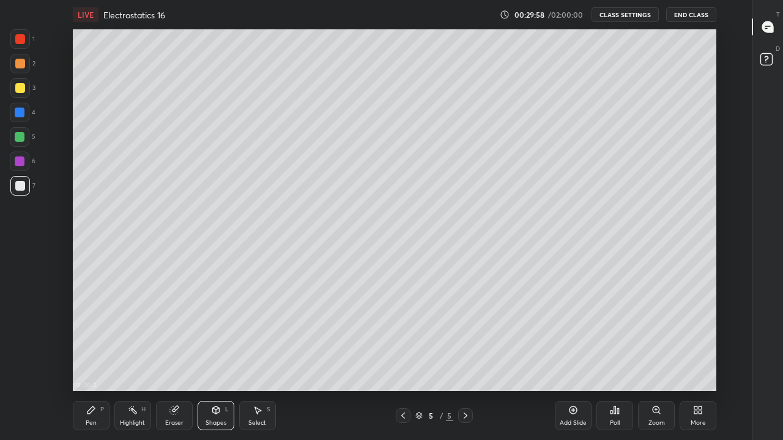
click at [92, 362] on div "Pen P" at bounding box center [91, 415] width 37 height 29
click at [173, 362] on icon at bounding box center [173, 411] width 8 height 8
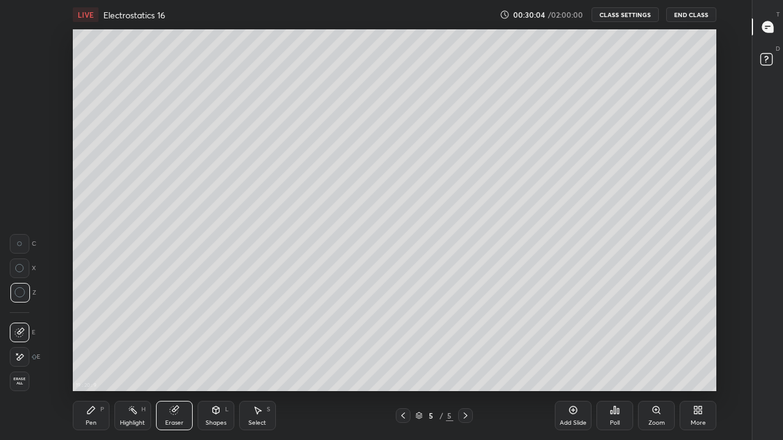
click at [91, 362] on icon at bounding box center [90, 410] width 7 height 7
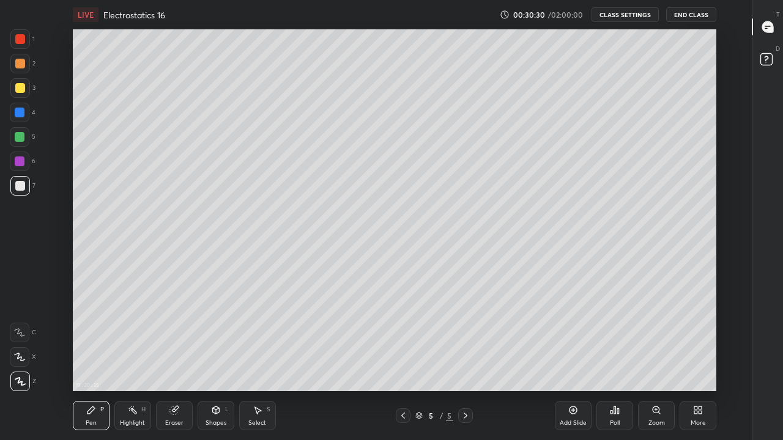
click at [697, 362] on icon at bounding box center [695, 412] width 3 height 3
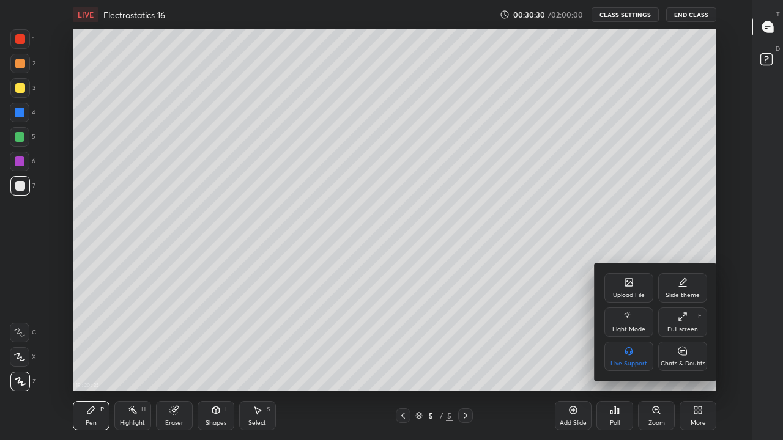
click at [683, 352] on icon at bounding box center [682, 351] width 9 height 9
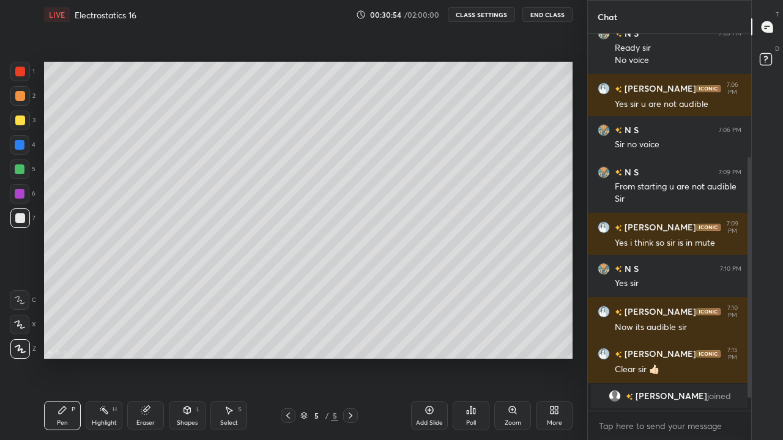
scroll to position [226, 0]
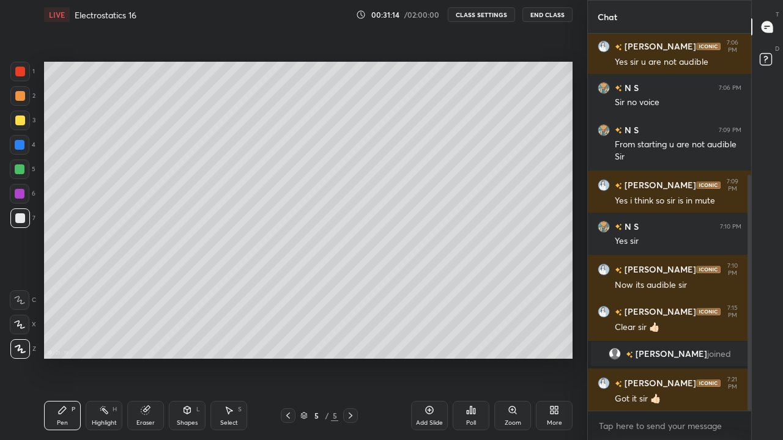
click at [553, 362] on div "More" at bounding box center [554, 415] width 37 height 29
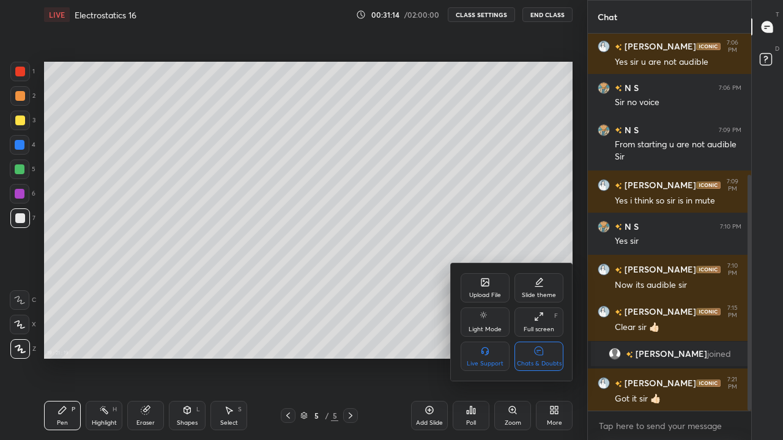
click at [545, 352] on div "Chats & Doubts" at bounding box center [539, 356] width 49 height 29
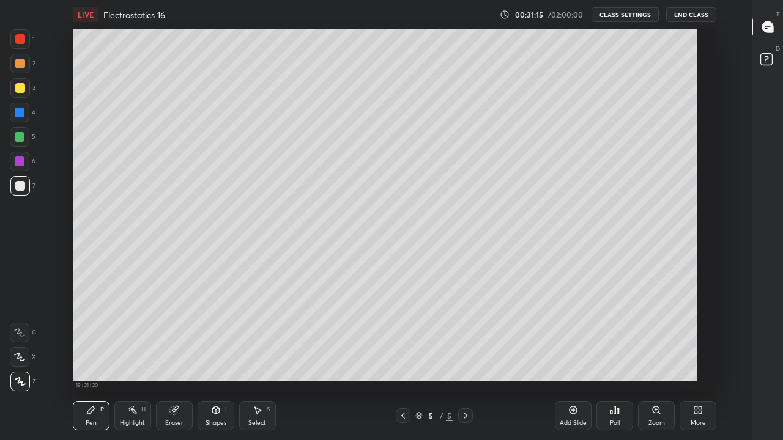
scroll to position [60818, 60469]
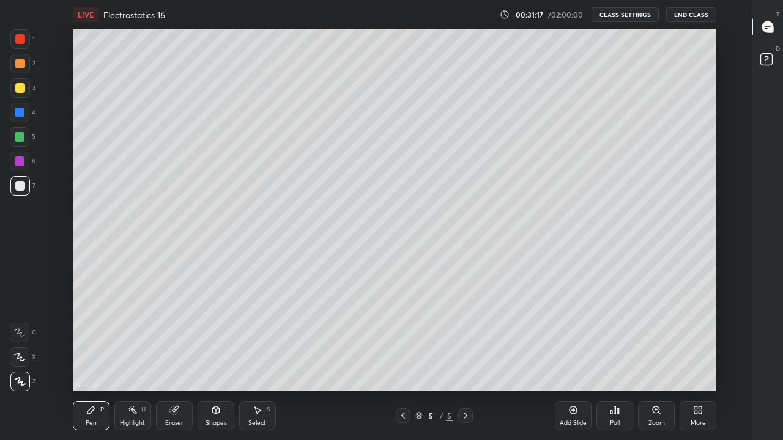
click at [574, 362] on icon at bounding box center [573, 411] width 10 height 10
click at [180, 362] on div "Eraser" at bounding box center [174, 415] width 37 height 29
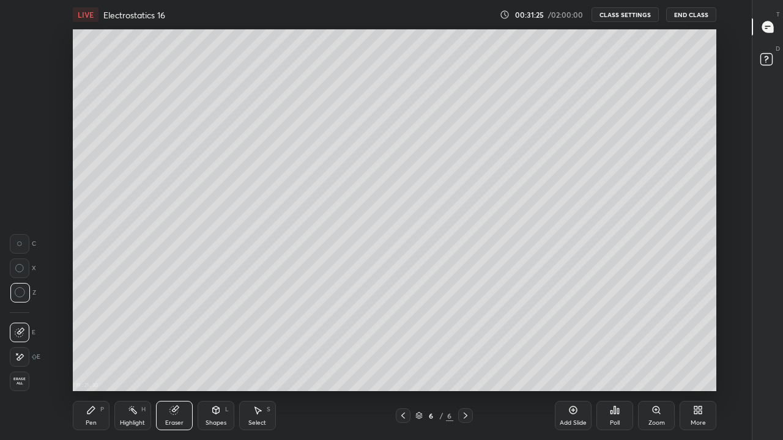
click at [220, 362] on div "Shapes L" at bounding box center [216, 415] width 37 height 29
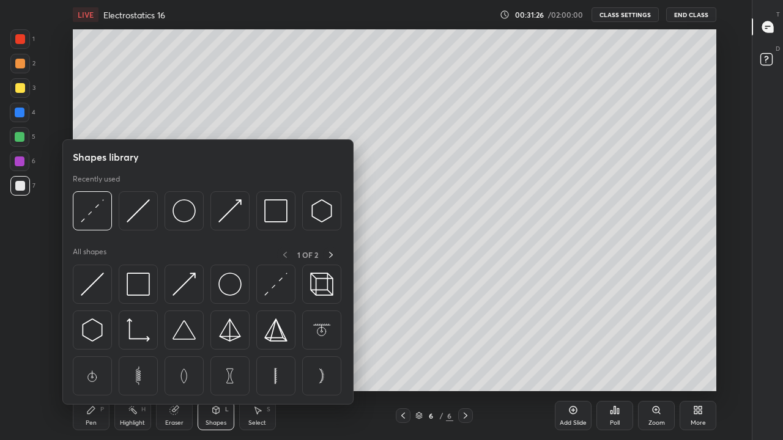
click at [182, 214] on img at bounding box center [184, 210] width 23 height 23
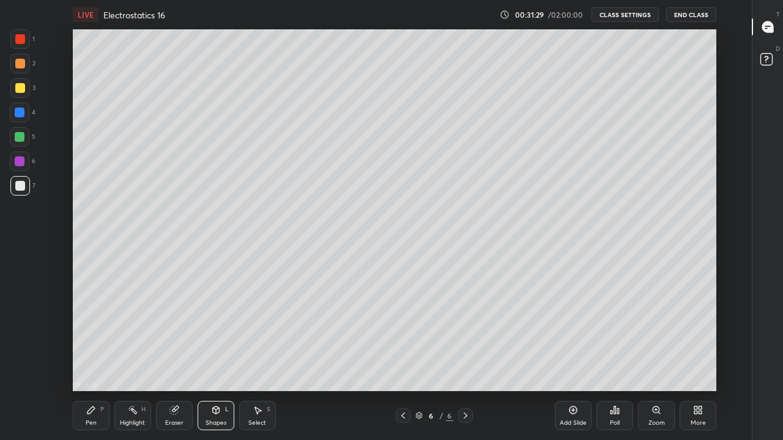
click at [100, 362] on div "P" at bounding box center [102, 410] width 4 height 6
click at [18, 40] on div at bounding box center [20, 39] width 10 height 10
click at [216, 362] on div "Shapes" at bounding box center [216, 423] width 21 height 6
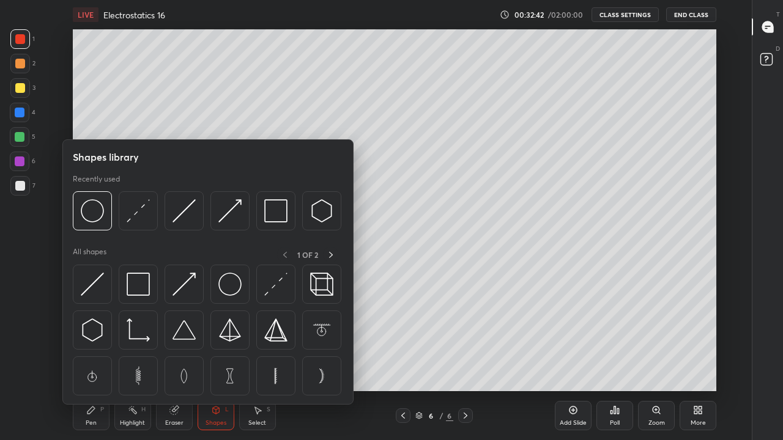
click at [94, 220] on img at bounding box center [92, 210] width 23 height 23
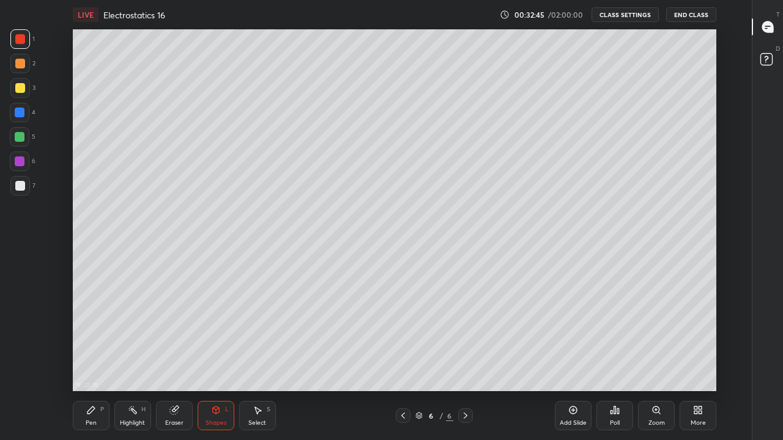
click at [255, 362] on div "Select S" at bounding box center [257, 415] width 37 height 29
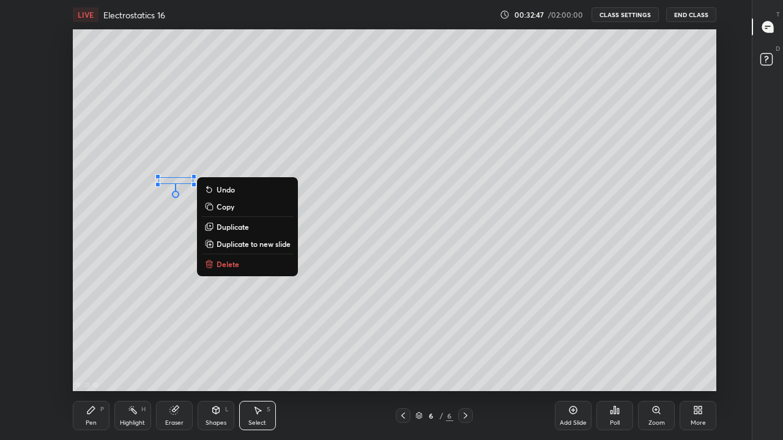
click at [247, 264] on button "Delete" at bounding box center [247, 264] width 91 height 15
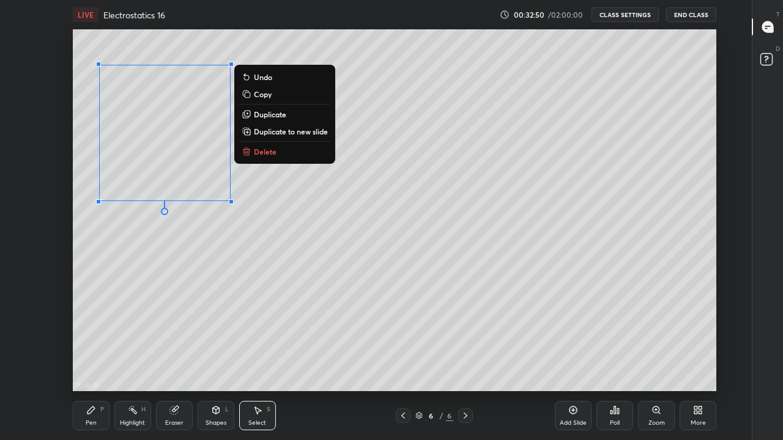
click at [173, 362] on div "Eraser" at bounding box center [174, 415] width 37 height 29
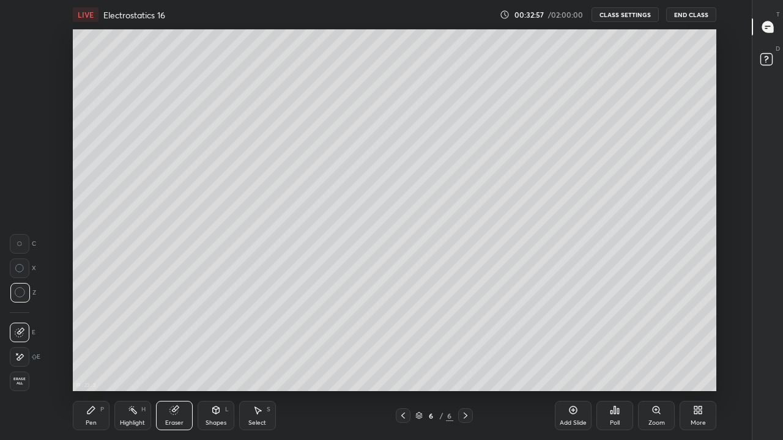
click at [209, 362] on div "Shapes L" at bounding box center [216, 415] width 37 height 29
click at [218, 362] on icon at bounding box center [216, 411] width 10 height 10
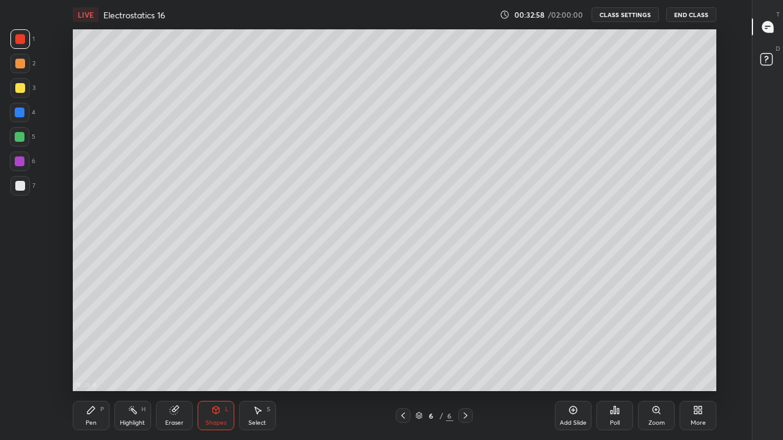
click at [209, 362] on div "Shapes L" at bounding box center [216, 415] width 37 height 29
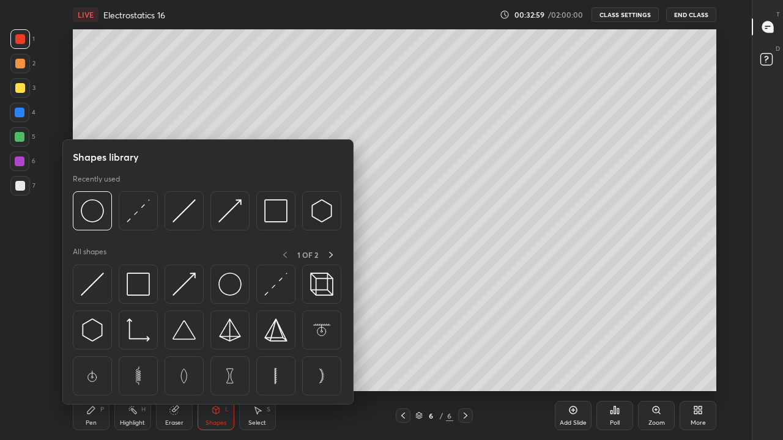
click at [141, 217] on img at bounding box center [138, 210] width 23 height 23
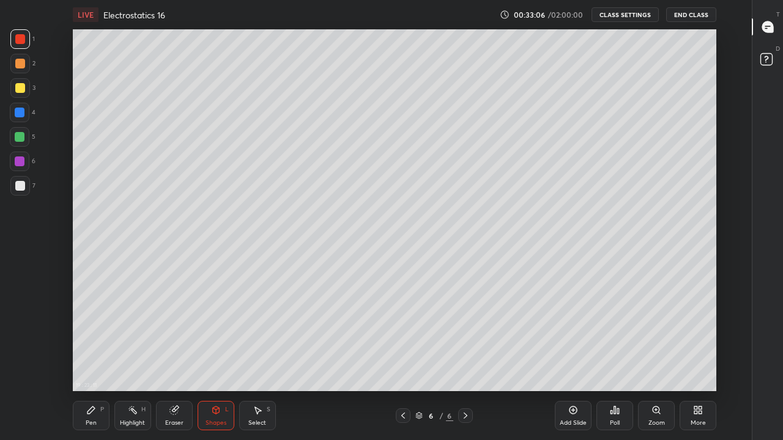
click at [257, 362] on div "Select S" at bounding box center [257, 415] width 37 height 29
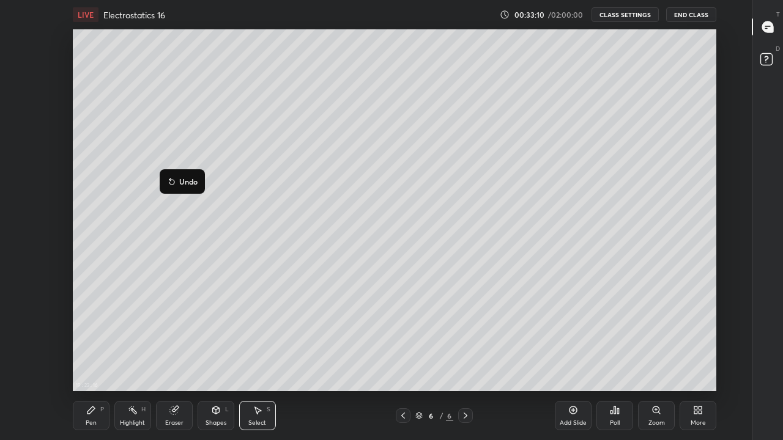
click at [94, 362] on icon at bounding box center [91, 411] width 10 height 10
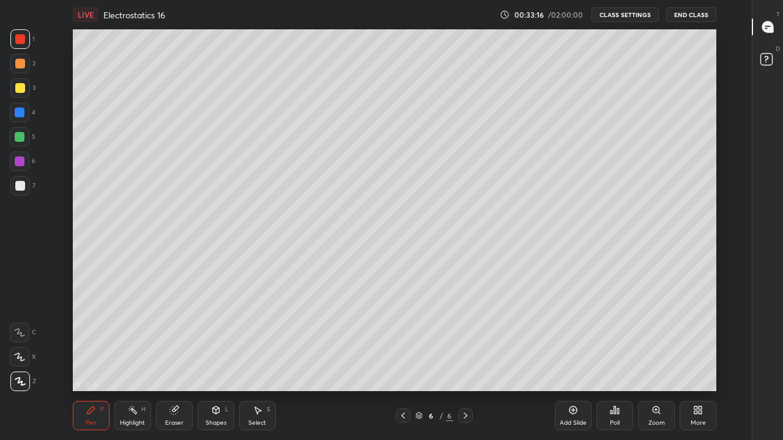
click at [689, 362] on div "More" at bounding box center [698, 415] width 37 height 29
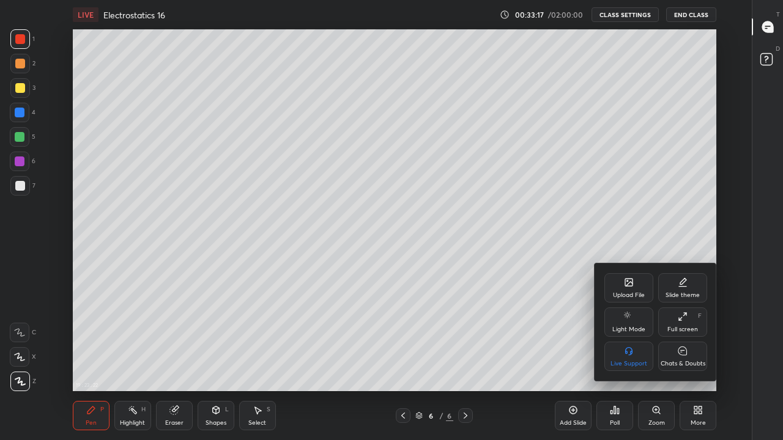
click at [675, 320] on div "Full screen F" at bounding box center [682, 322] width 49 height 29
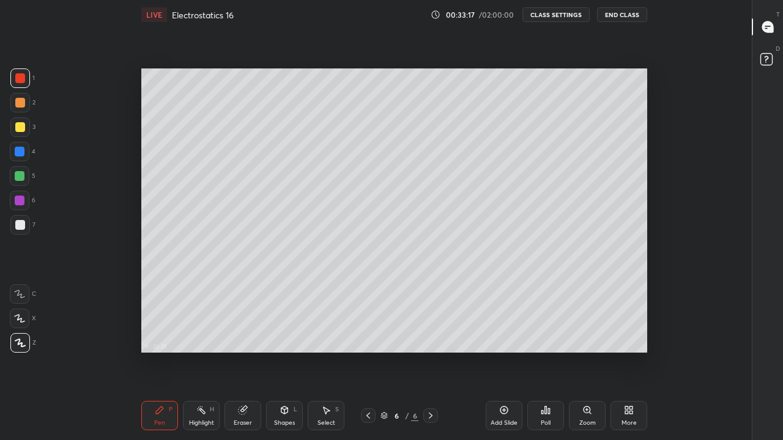
scroll to position [60895, 60469]
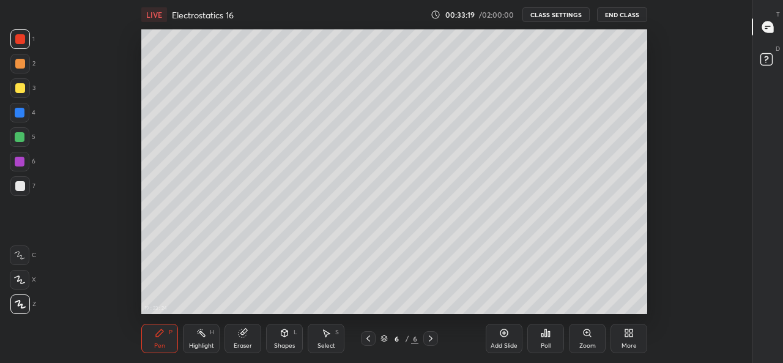
click at [629, 339] on div "More" at bounding box center [629, 338] width 37 height 29
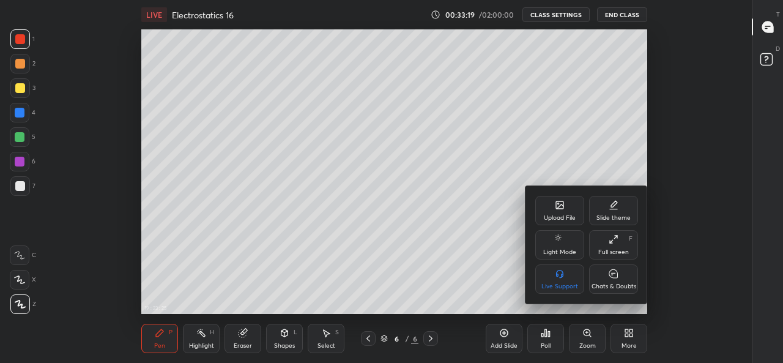
click at [623, 245] on div "Full screen F" at bounding box center [613, 244] width 49 height 29
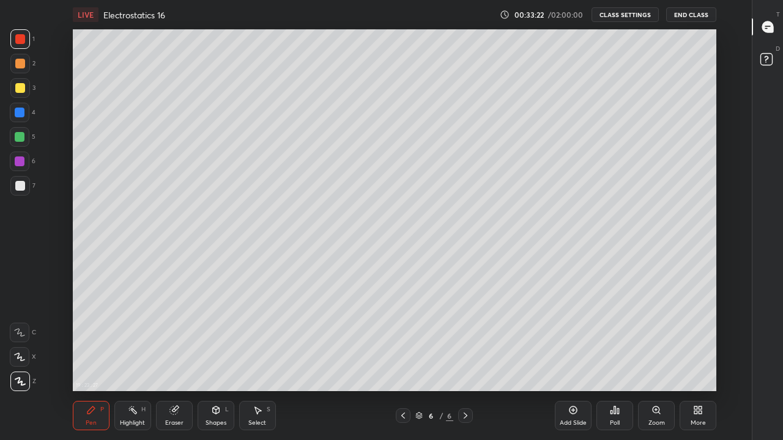
click at [178, 362] on icon at bounding box center [174, 411] width 10 height 10
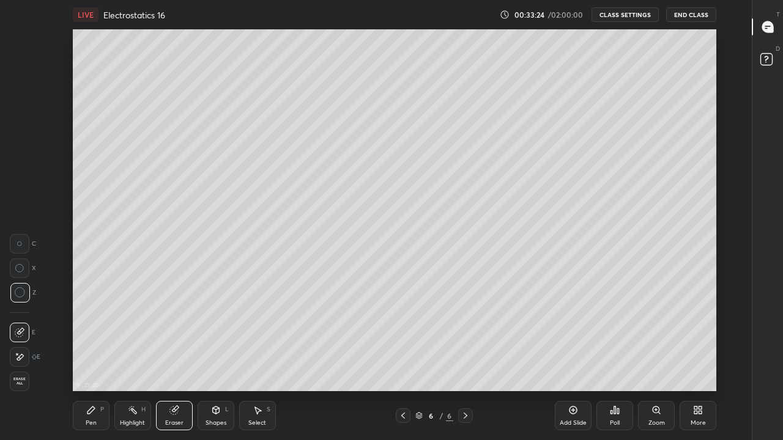
click at [97, 362] on div "Pen P" at bounding box center [91, 415] width 37 height 29
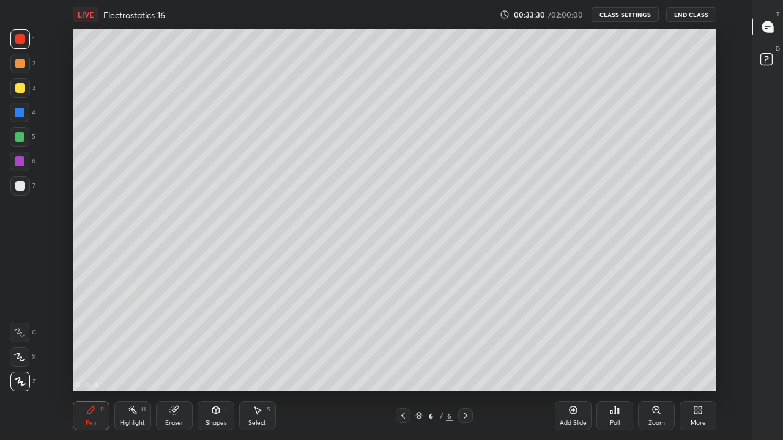
click at [23, 183] on div at bounding box center [20, 186] width 10 height 10
click at [169, 362] on div "Eraser" at bounding box center [174, 423] width 18 height 6
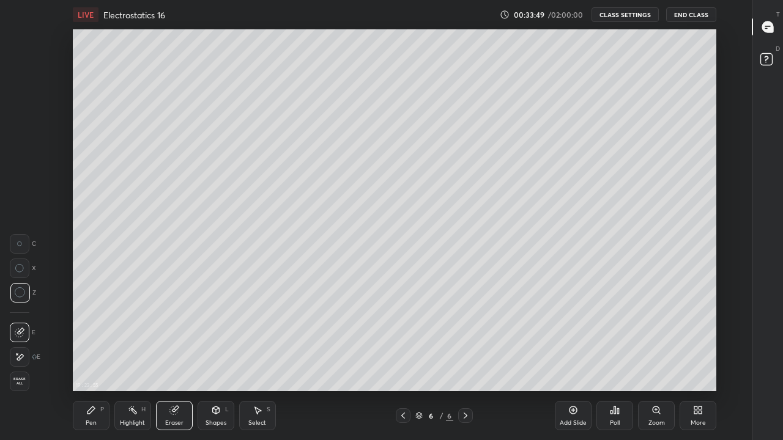
click at [258, 362] on div "Select" at bounding box center [257, 423] width 18 height 6
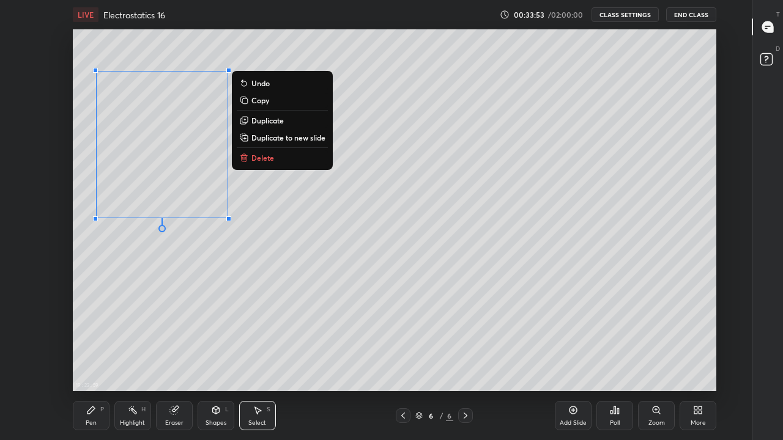
click at [95, 362] on icon at bounding box center [91, 411] width 10 height 10
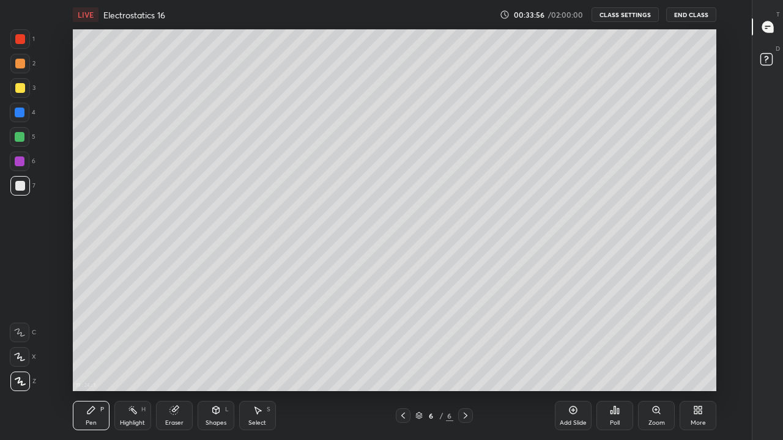
click at [20, 87] on div at bounding box center [20, 88] width 10 height 10
click at [698, 362] on icon at bounding box center [698, 411] width 10 height 10
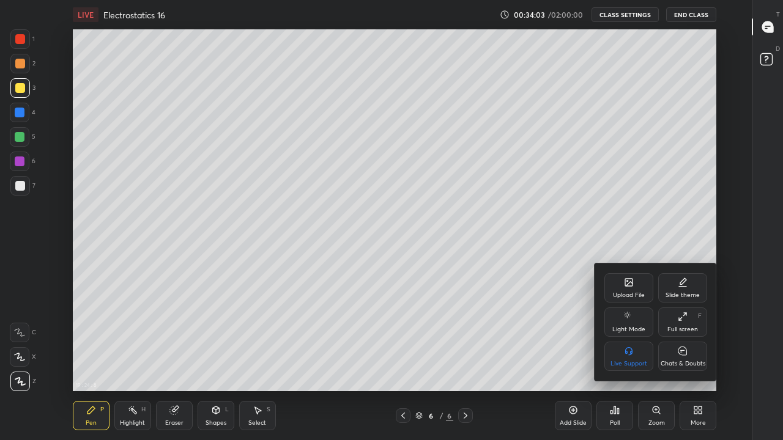
click at [674, 314] on div "Full screen F" at bounding box center [682, 322] width 49 height 29
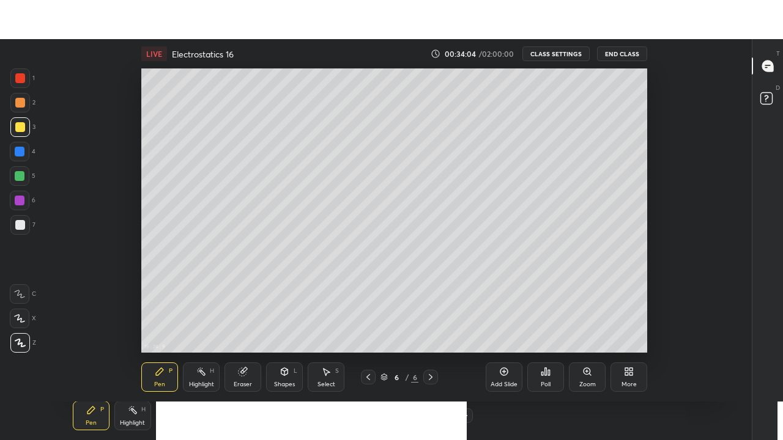
scroll to position [60895, 60469]
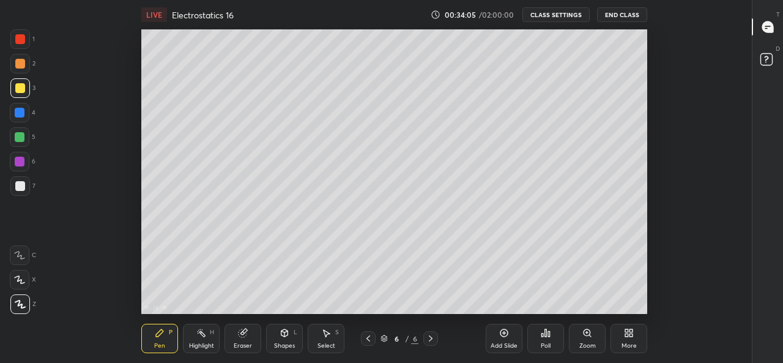
click at [634, 336] on div "More" at bounding box center [629, 338] width 37 height 29
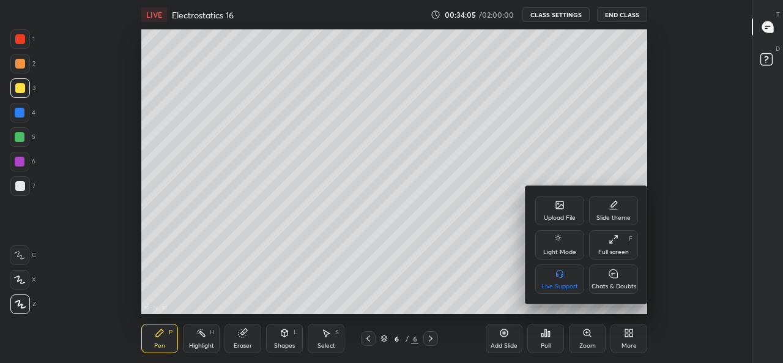
click at [622, 243] on div "Full screen F" at bounding box center [613, 244] width 49 height 29
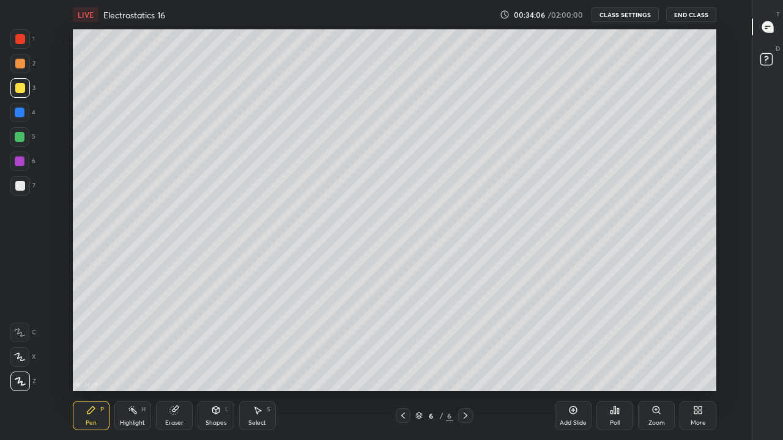
scroll to position [362, 710]
click at [227, 362] on div "Shapes L" at bounding box center [216, 415] width 37 height 29
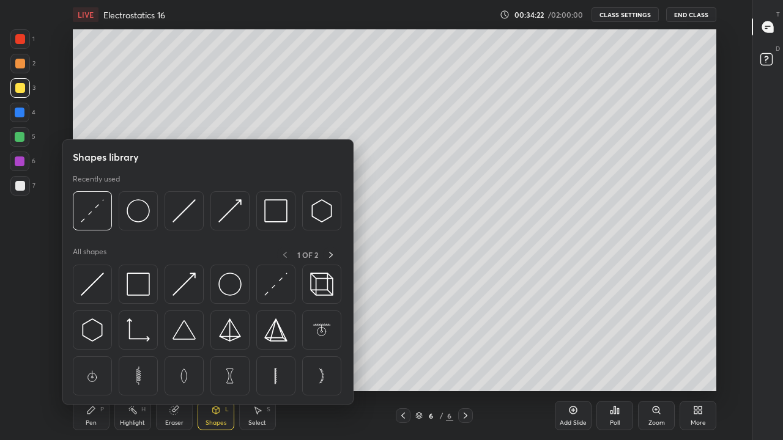
click at [284, 209] on img at bounding box center [275, 210] width 23 height 23
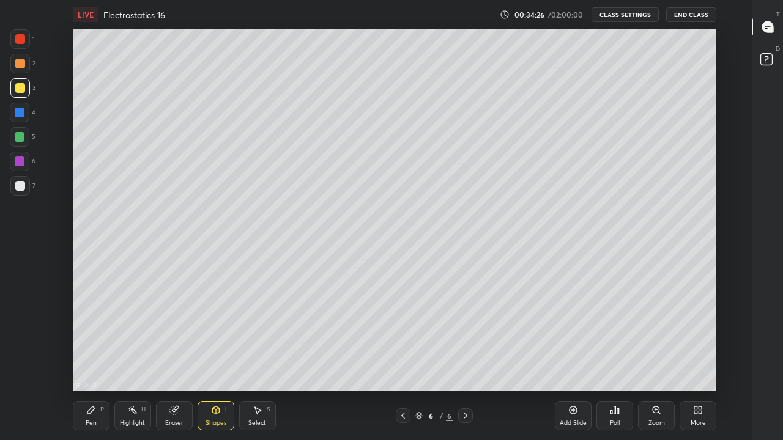
click at [100, 362] on div "P" at bounding box center [102, 410] width 4 height 6
click at [25, 184] on div at bounding box center [20, 186] width 20 height 20
click at [178, 362] on icon at bounding box center [174, 411] width 10 height 10
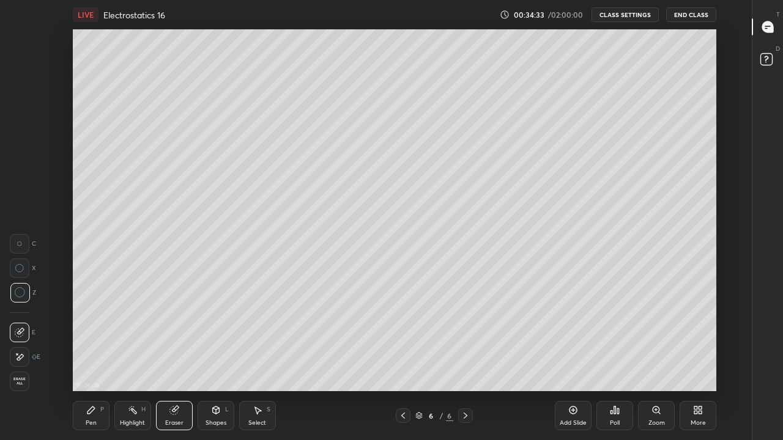
click at [96, 362] on div "Pen P" at bounding box center [91, 415] width 37 height 29
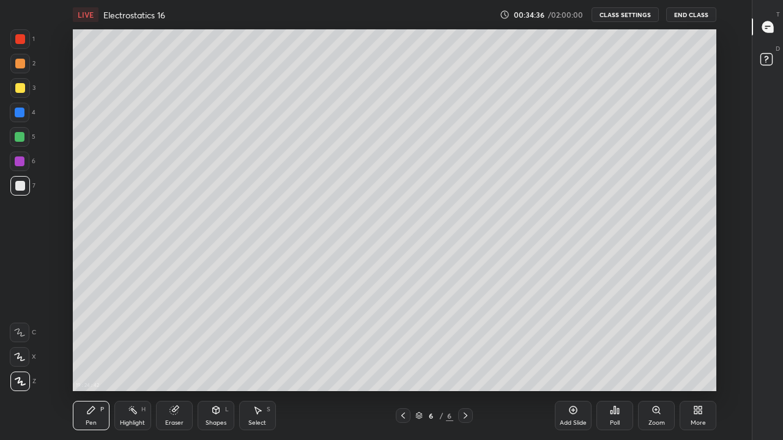
click at [143, 362] on div "Highlight" at bounding box center [132, 423] width 25 height 6
click at [172, 362] on icon at bounding box center [173, 411] width 8 height 8
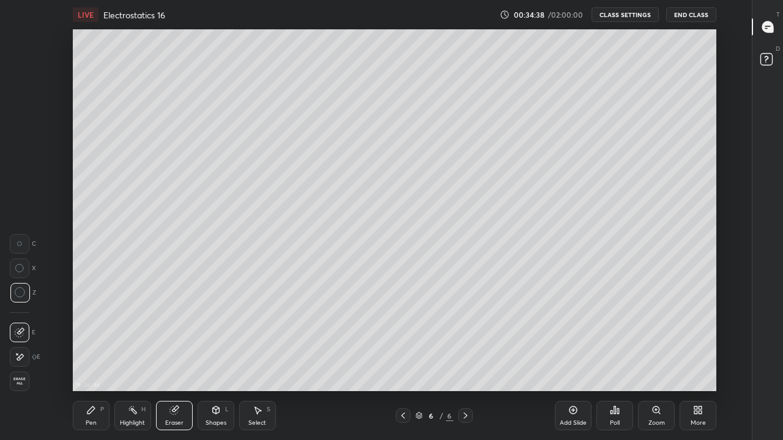
click at [91, 362] on div "Pen P" at bounding box center [91, 415] width 37 height 29
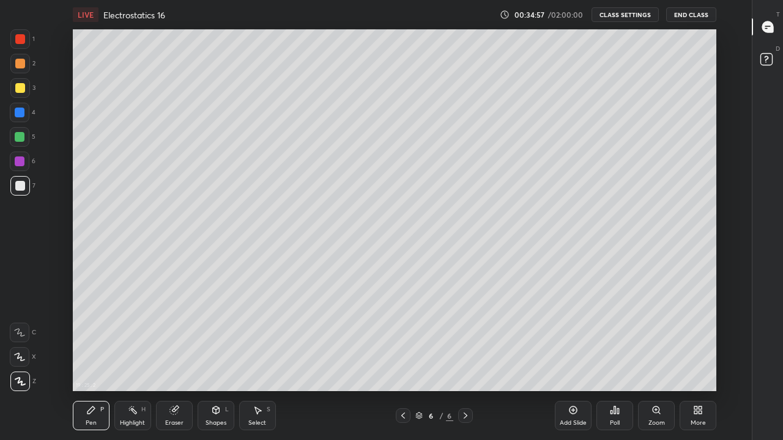
click at [171, 362] on icon at bounding box center [173, 411] width 8 height 8
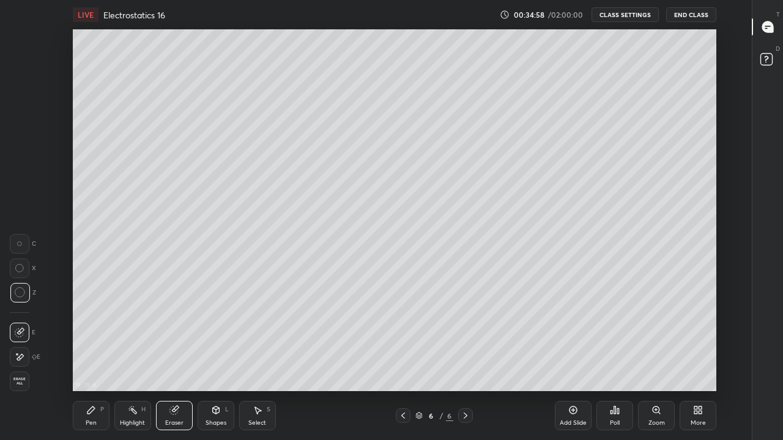
click at [91, 362] on div "Pen P" at bounding box center [91, 415] width 37 height 29
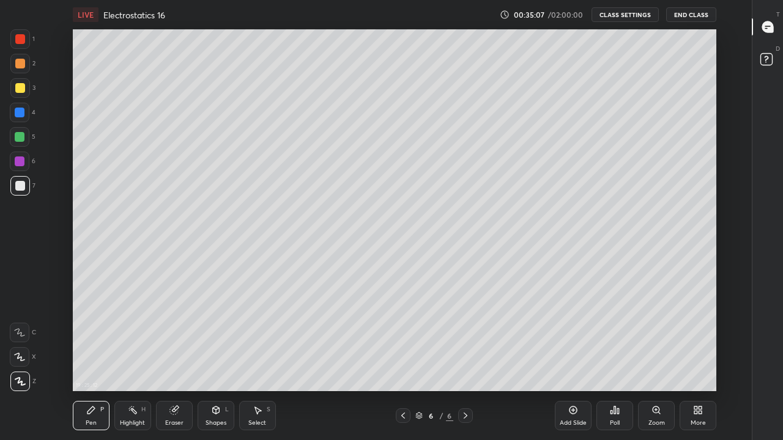
click at [212, 362] on icon at bounding box center [215, 410] width 7 height 7
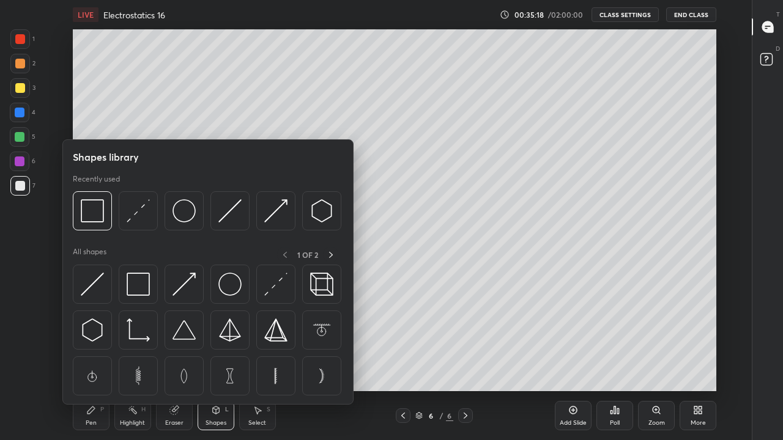
click at [91, 210] on img at bounding box center [92, 210] width 23 height 23
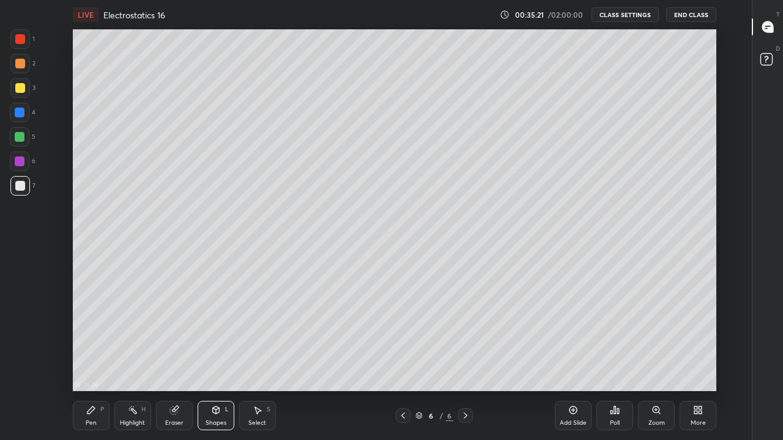
click at [97, 362] on div "Pen P" at bounding box center [91, 415] width 37 height 29
click at [22, 161] on div at bounding box center [20, 162] width 10 height 10
click at [93, 362] on icon at bounding box center [90, 410] width 7 height 7
click at [23, 187] on div at bounding box center [20, 186] width 10 height 10
click at [180, 362] on div "Eraser" at bounding box center [174, 415] width 37 height 29
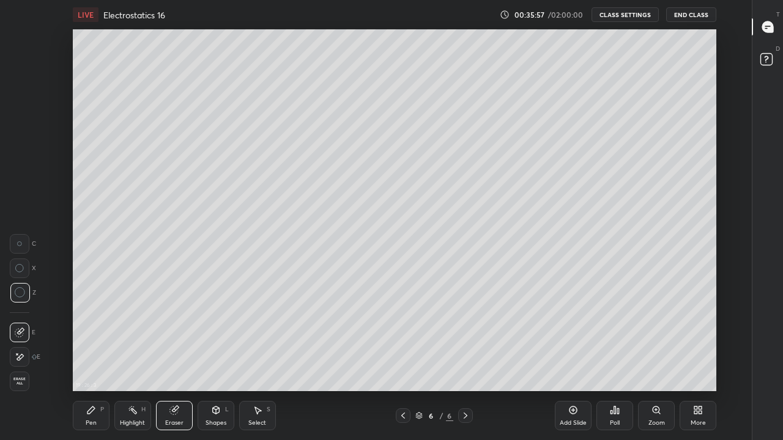
click at [95, 362] on div "Pen" at bounding box center [91, 423] width 11 height 6
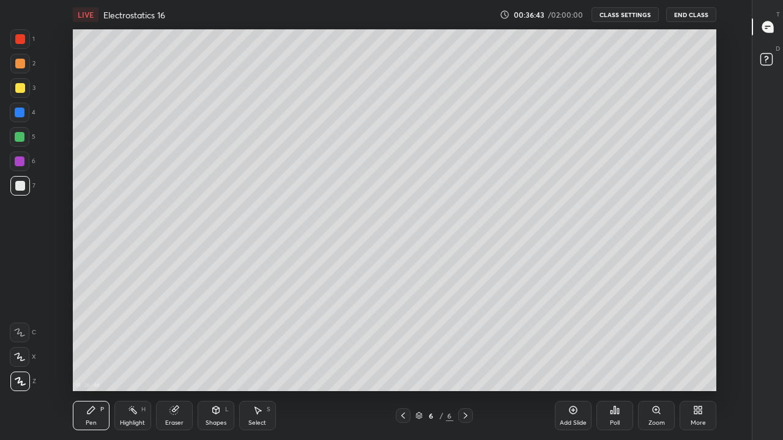
click at [22, 91] on div at bounding box center [20, 88] width 10 height 10
click at [255, 362] on icon at bounding box center [258, 411] width 10 height 10
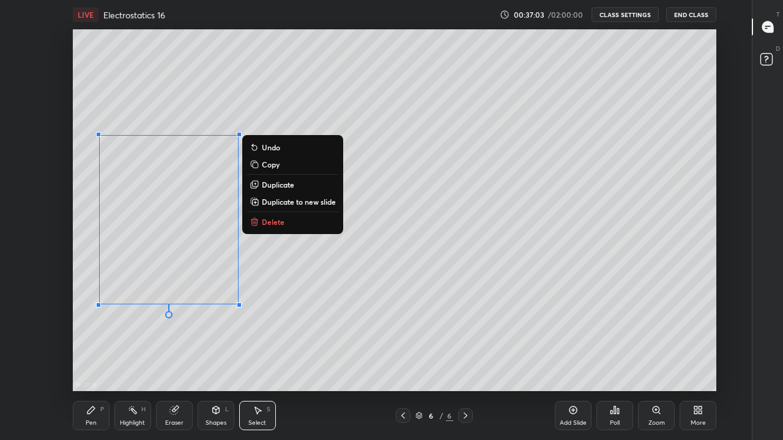
click at [268, 147] on p "Undo" at bounding box center [271, 148] width 18 height 10
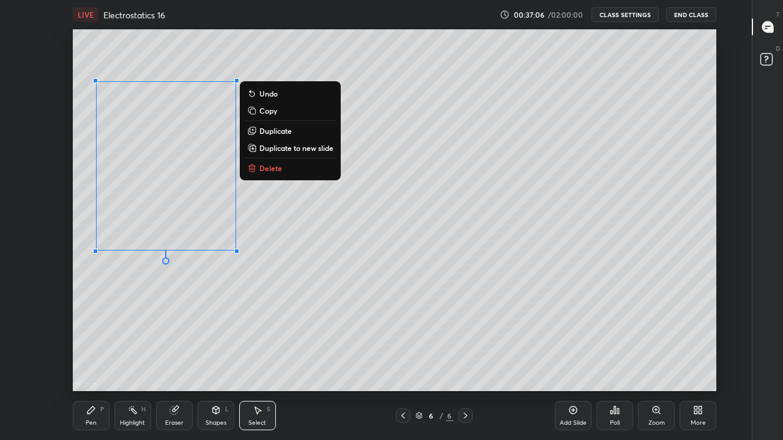
click at [118, 315] on div "0 ° Undo Copy Duplicate Duplicate to new slide Delete" at bounding box center [395, 210] width 644 height 362
click at [119, 295] on div "0 ° Undo Copy Duplicate Duplicate to new slide Delete" at bounding box center [395, 210] width 644 height 362
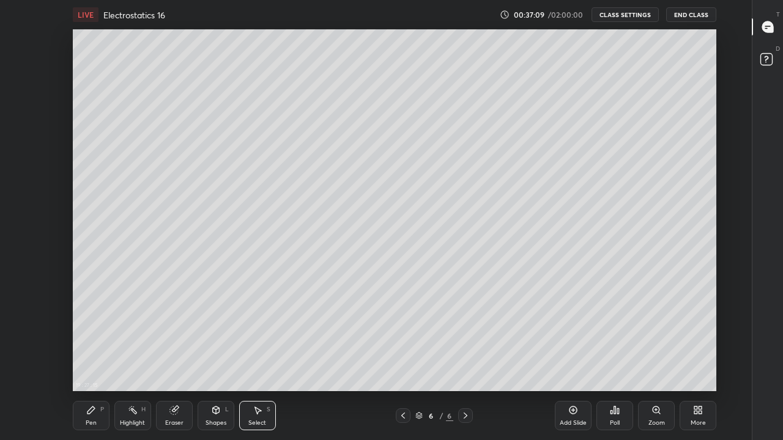
click at [97, 362] on div "Pen P" at bounding box center [91, 415] width 37 height 29
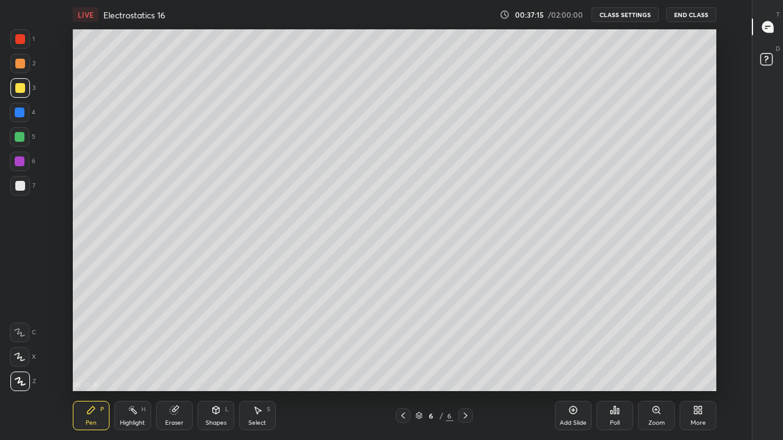
click at [577, 362] on icon at bounding box center [573, 411] width 10 height 10
click at [23, 188] on div at bounding box center [20, 186] width 10 height 10
click at [697, 362] on div "More" at bounding box center [698, 415] width 37 height 29
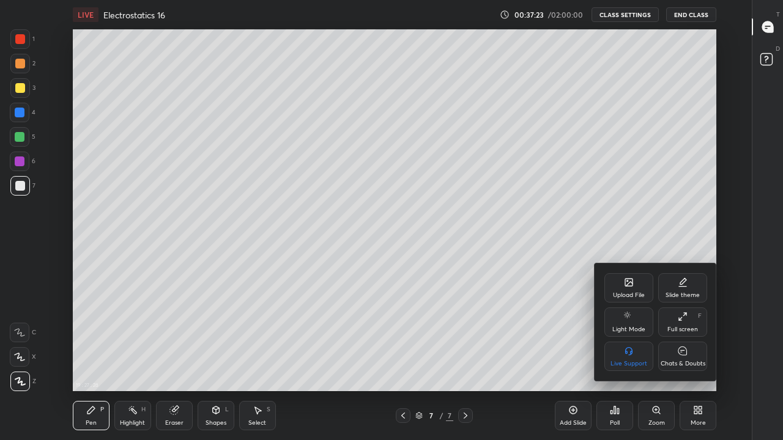
click at [670, 359] on div "Chats & Doubts" at bounding box center [682, 356] width 49 height 29
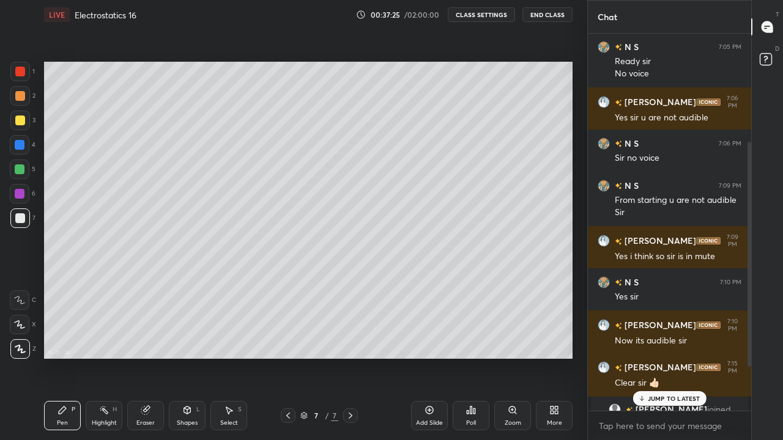
scroll to position [256, 0]
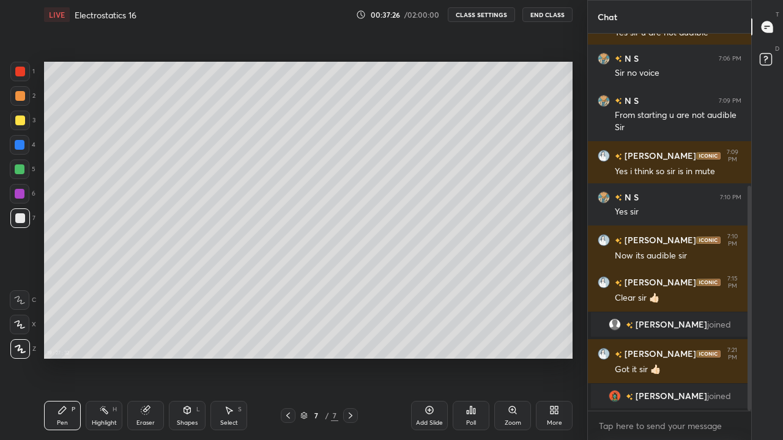
click at [562, 362] on div "More" at bounding box center [554, 415] width 37 height 29
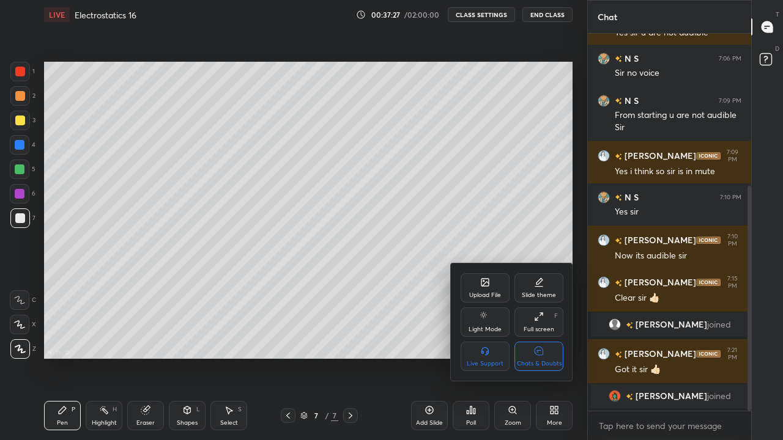
click at [546, 357] on div "Chats & Doubts" at bounding box center [539, 356] width 49 height 29
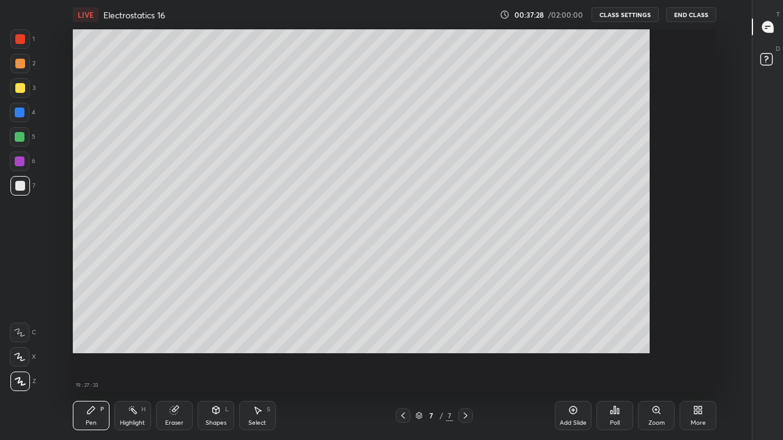
scroll to position [60818, 60469]
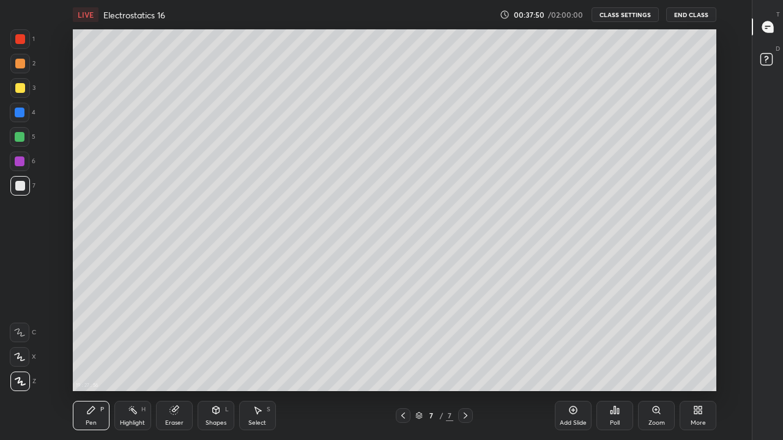
click at [21, 135] on div at bounding box center [20, 137] width 10 height 10
click at [168, 362] on div "Eraser" at bounding box center [174, 415] width 37 height 29
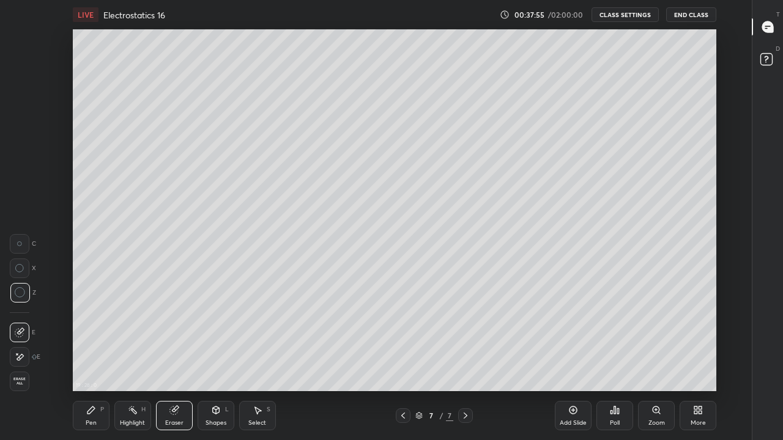
click at [99, 362] on div "Pen P" at bounding box center [91, 415] width 37 height 29
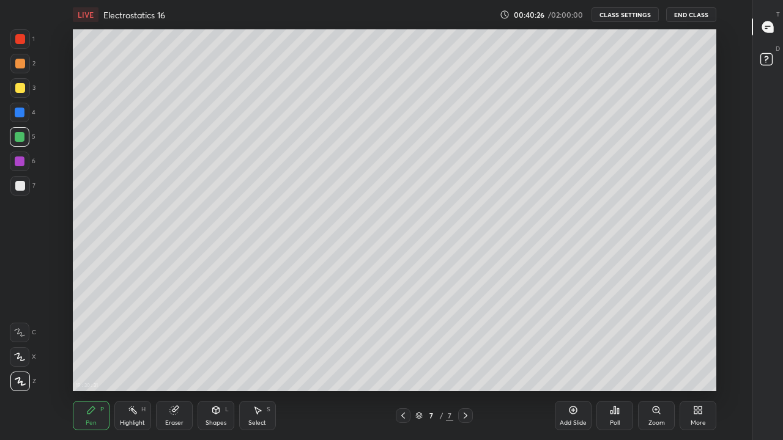
click at [700, 362] on icon at bounding box center [700, 412] width 3 height 3
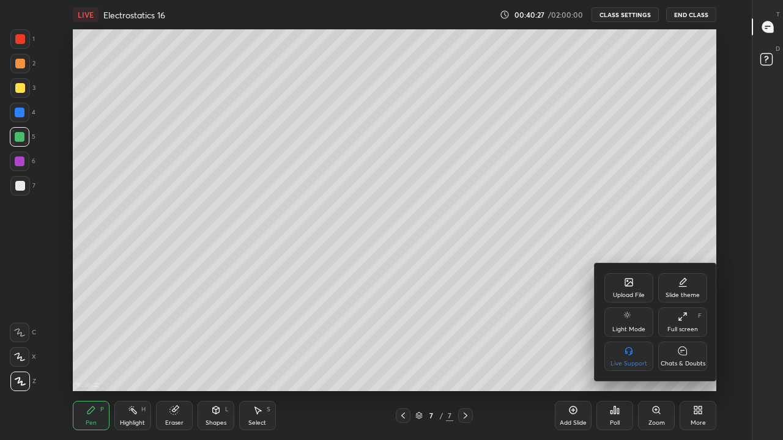
click at [689, 359] on div "Chats & Doubts" at bounding box center [682, 356] width 49 height 29
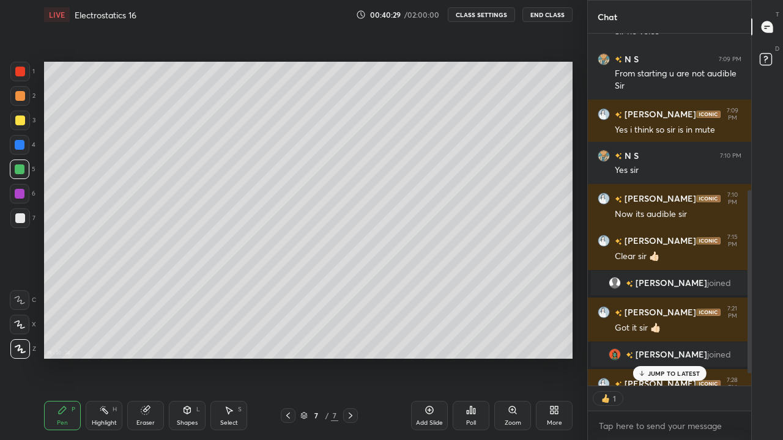
scroll to position [302, 0]
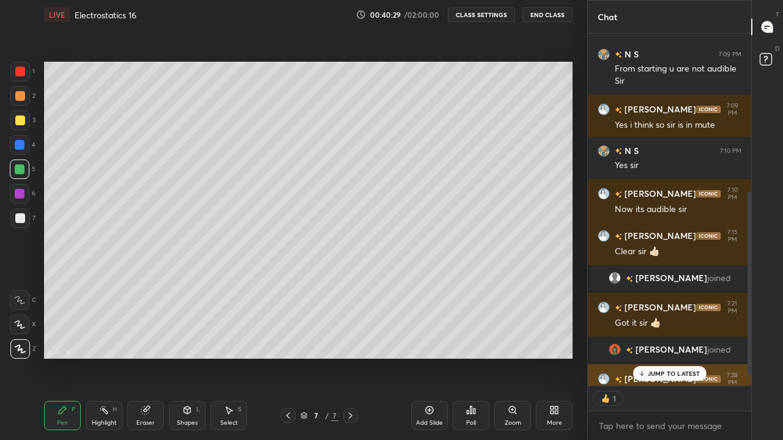
click at [660, 362] on div "[PERSON_NAME] 7:28 PM" at bounding box center [670, 379] width 144 height 15
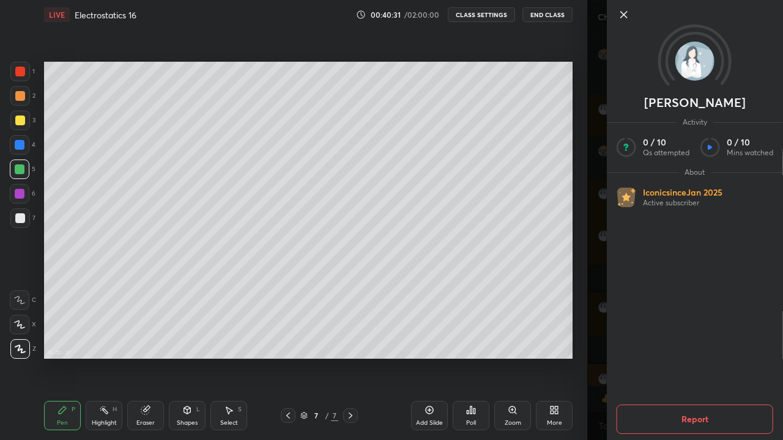
click at [624, 17] on icon at bounding box center [624, 14] width 15 height 15
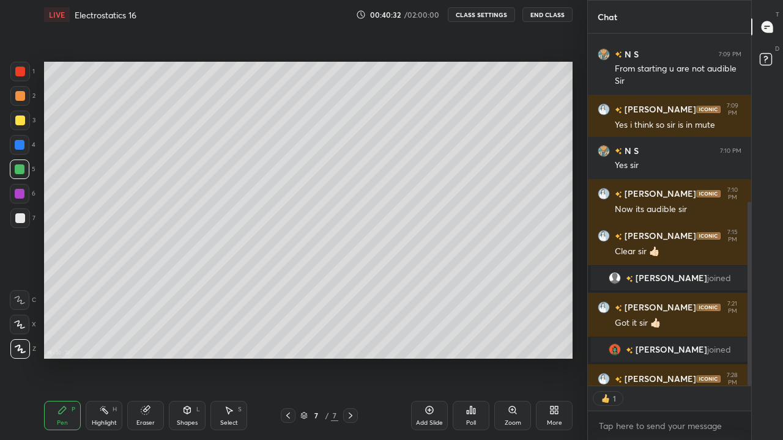
scroll to position [323, 0]
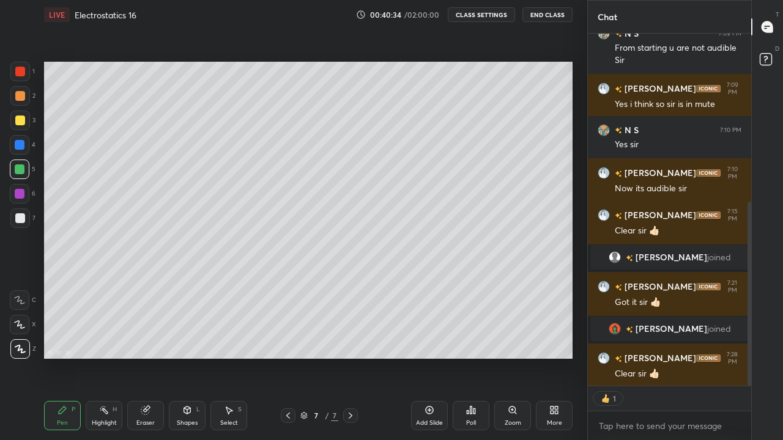
click at [558, 362] on icon at bounding box center [556, 412] width 3 height 3
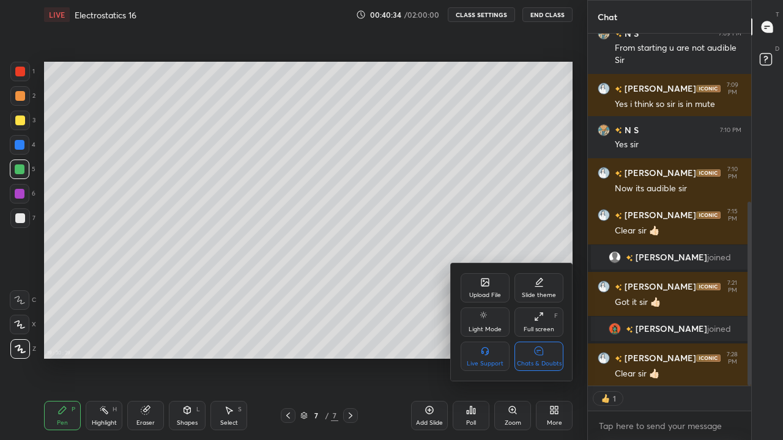
click at [556, 357] on div "Chats & Doubts" at bounding box center [539, 356] width 49 height 29
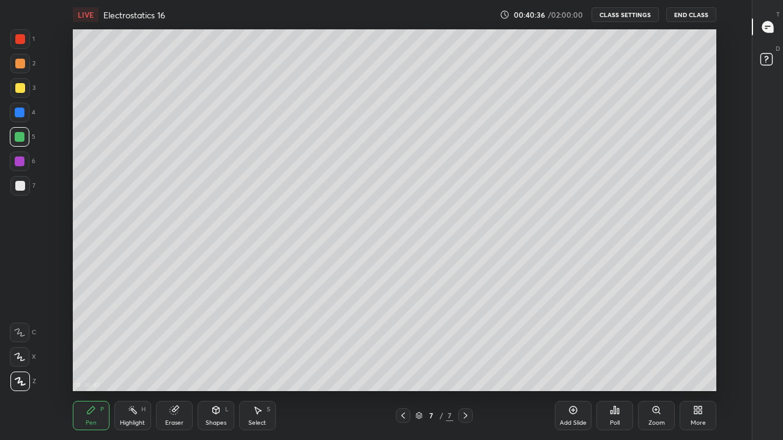
scroll to position [4, 1]
click at [574, 362] on icon at bounding box center [573, 411] width 10 height 10
click at [28, 91] on div at bounding box center [20, 88] width 20 height 20
click at [18, 185] on div at bounding box center [20, 186] width 10 height 10
click at [177, 362] on icon at bounding box center [173, 411] width 8 height 8
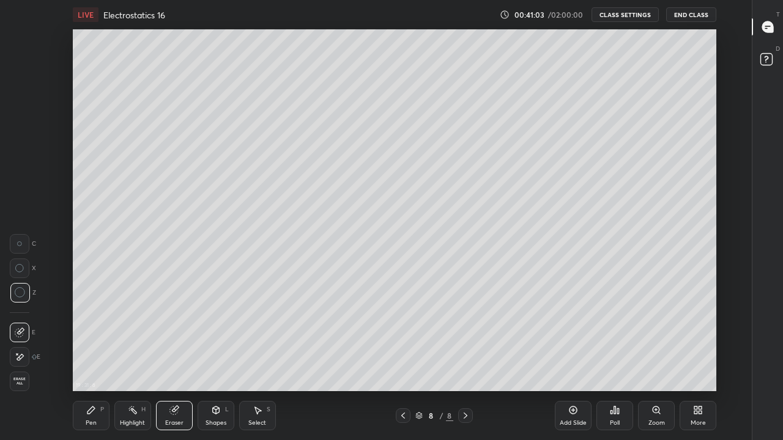
click at [97, 362] on div "Pen P" at bounding box center [91, 415] width 37 height 29
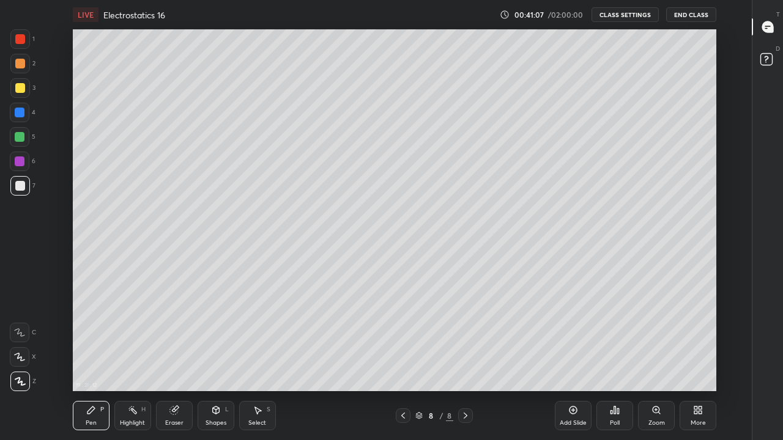
click at [23, 160] on div at bounding box center [20, 162] width 10 height 10
click at [21, 114] on div at bounding box center [20, 113] width 10 height 10
click at [403, 362] on icon at bounding box center [403, 416] width 10 height 10
click at [467, 362] on icon at bounding box center [466, 416] width 10 height 10
click at [572, 362] on icon at bounding box center [573, 411] width 10 height 10
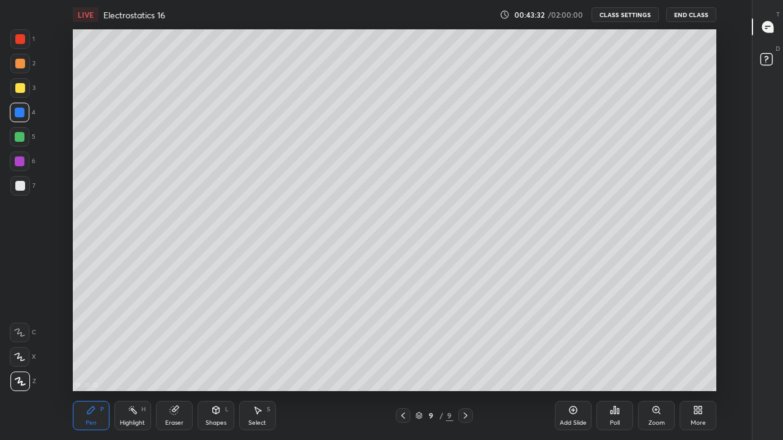
click at [17, 42] on div at bounding box center [20, 39] width 10 height 10
click at [17, 185] on div at bounding box center [20, 186] width 10 height 10
click at [19, 138] on div at bounding box center [20, 137] width 10 height 10
click at [28, 179] on div at bounding box center [20, 186] width 20 height 20
click at [694, 362] on div "More" at bounding box center [698, 415] width 37 height 29
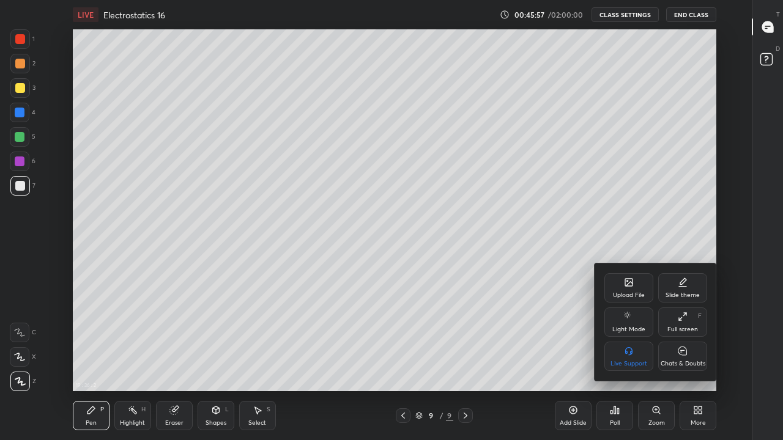
click at [669, 349] on div "Chats & Doubts" at bounding box center [682, 356] width 49 height 29
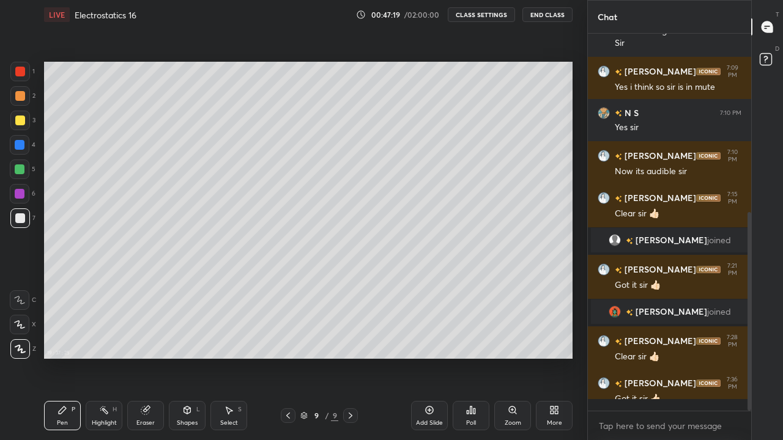
scroll to position [340, 0]
click at [558, 362] on icon at bounding box center [554, 411] width 10 height 10
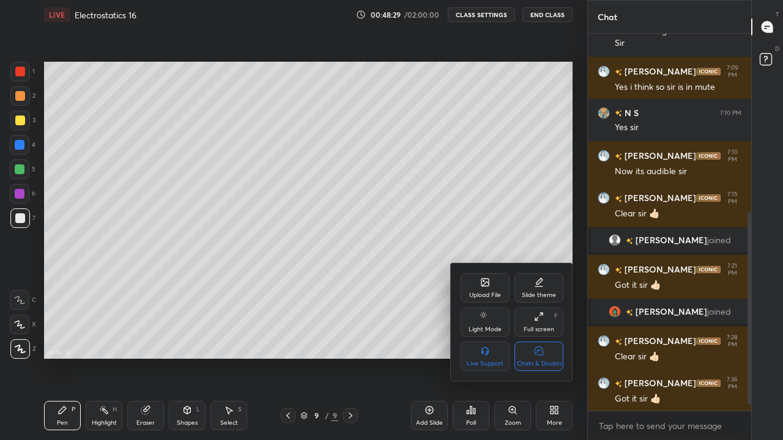
click at [545, 355] on div "Chats & Doubts" at bounding box center [539, 356] width 49 height 29
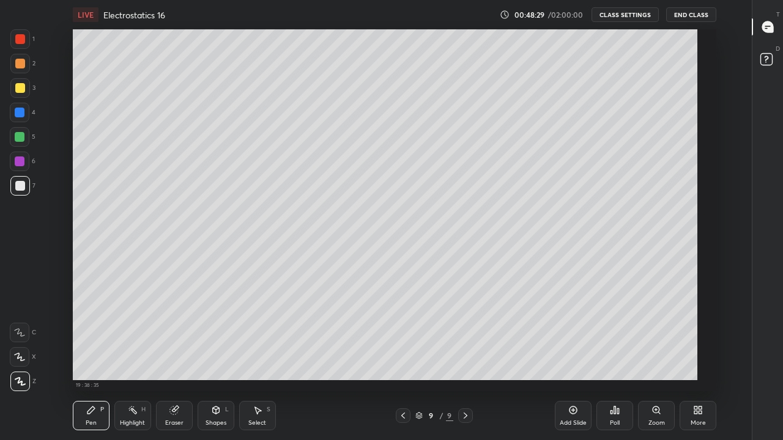
scroll to position [362, 710]
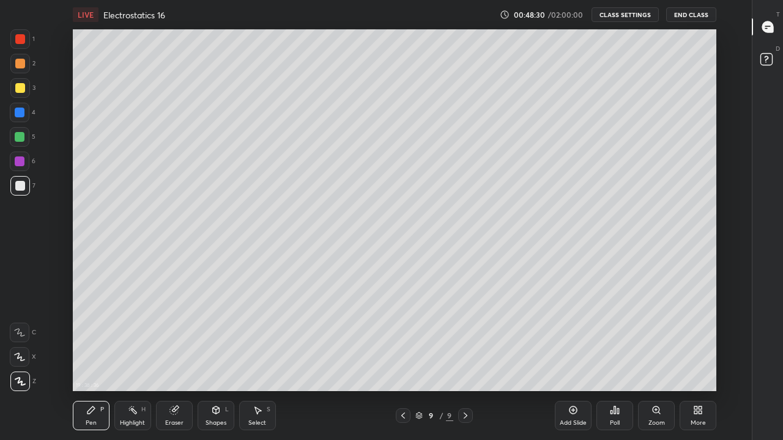
click at [579, 362] on div "Add Slide" at bounding box center [573, 415] width 37 height 29
click at [22, 87] on div at bounding box center [20, 88] width 10 height 10
click at [20, 161] on div at bounding box center [20, 162] width 10 height 10
click at [20, 115] on div at bounding box center [20, 113] width 10 height 10
click at [183, 362] on div "Eraser" at bounding box center [174, 415] width 37 height 29
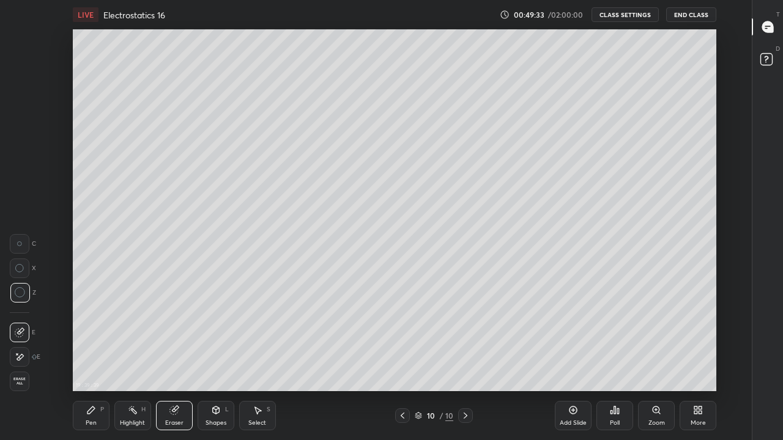
click at [95, 362] on icon at bounding box center [91, 411] width 10 height 10
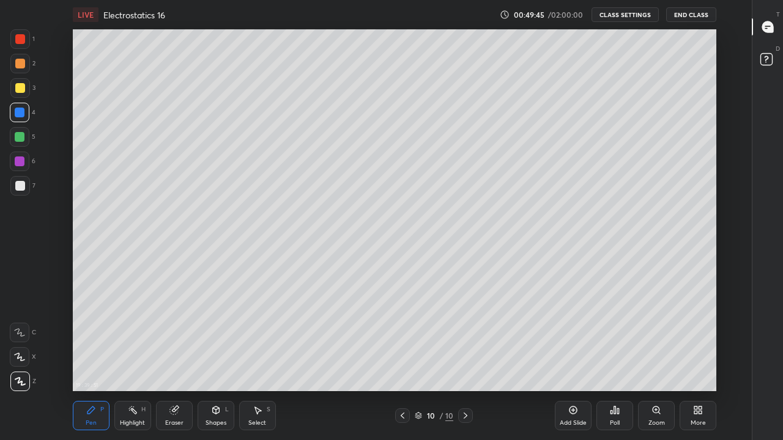
click at [176, 362] on div "Eraser" at bounding box center [174, 415] width 37 height 29
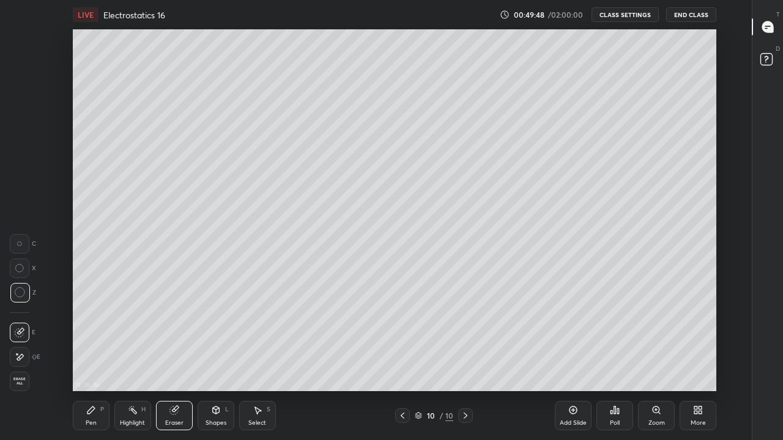
click at [89, 362] on div "Pen P" at bounding box center [91, 415] width 37 height 29
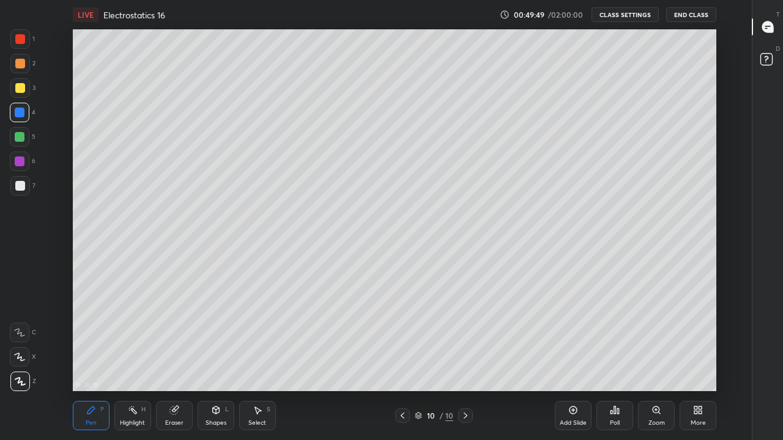
click at [578, 362] on div "Add Slide" at bounding box center [573, 423] width 27 height 6
click at [18, 190] on div at bounding box center [20, 186] width 10 height 10
click at [179, 362] on div "Eraser" at bounding box center [174, 415] width 37 height 29
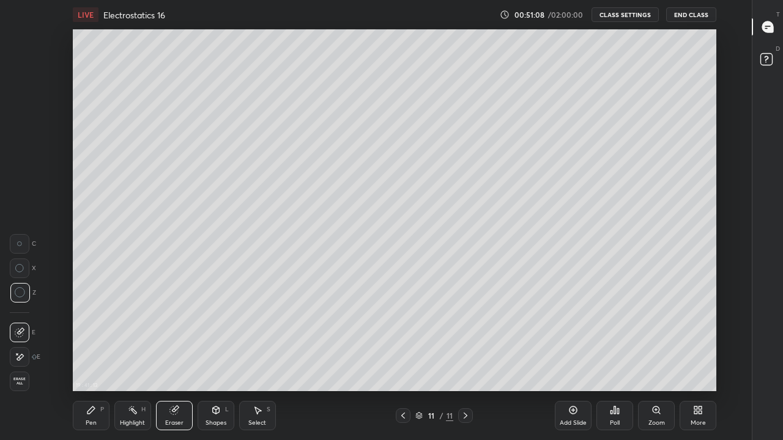
click at [102, 362] on div "P" at bounding box center [102, 410] width 4 height 6
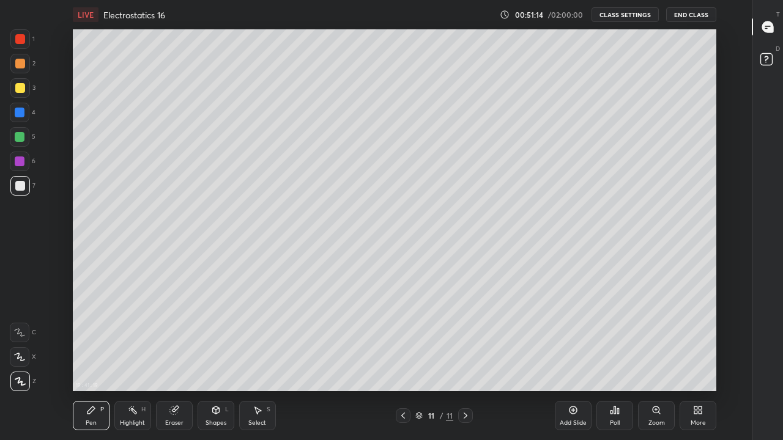
click at [177, 362] on icon at bounding box center [174, 411] width 10 height 10
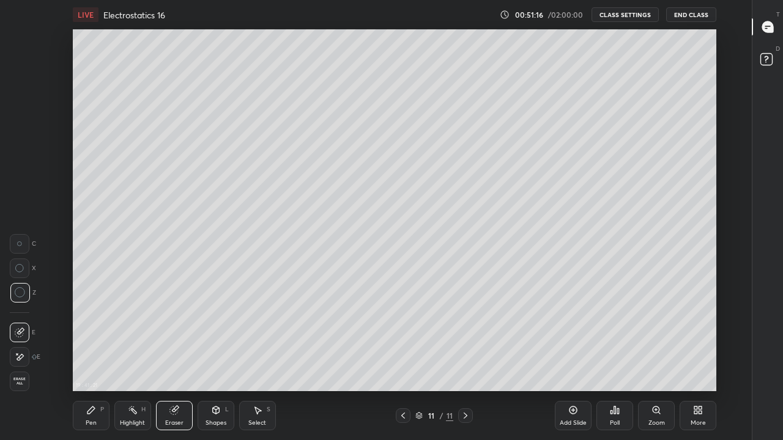
click at [91, 362] on div "Pen" at bounding box center [91, 423] width 11 height 6
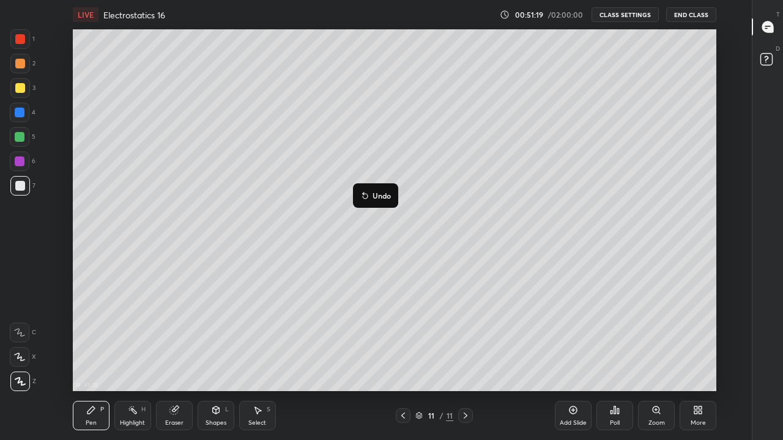
click at [363, 197] on icon at bounding box center [365, 196] width 5 height 5
click at [696, 362] on icon at bounding box center [695, 408] width 3 height 3
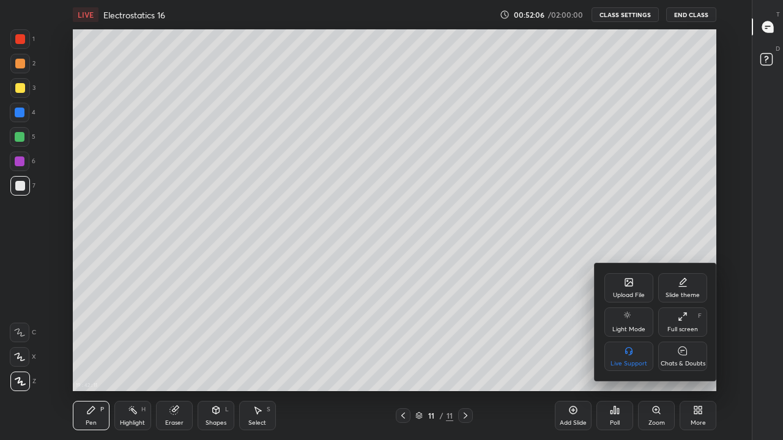
click at [689, 361] on div "Chats & Doubts" at bounding box center [683, 364] width 45 height 6
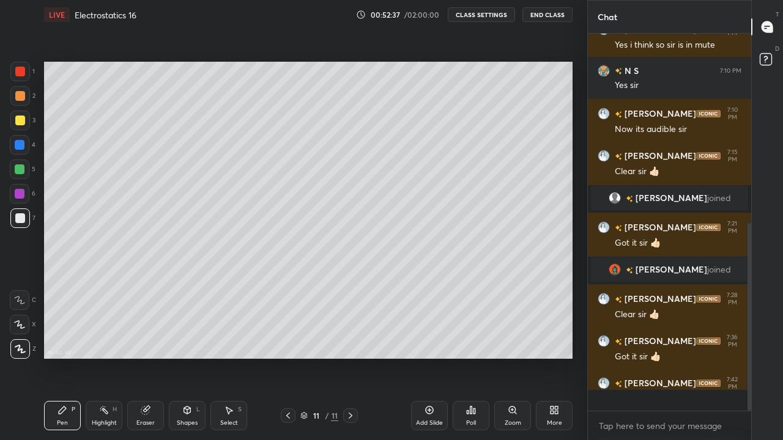
scroll to position [374, 160]
click at [553, 362] on div "More" at bounding box center [554, 423] width 15 height 6
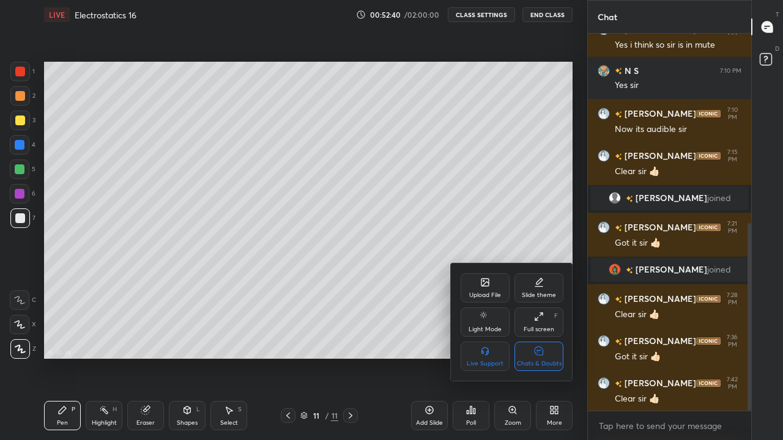
click at [548, 362] on div "Chats & Doubts" at bounding box center [539, 364] width 45 height 6
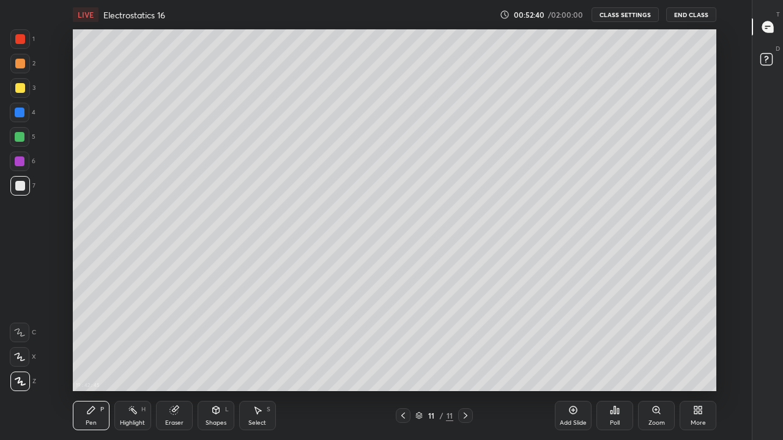
scroll to position [362, 710]
click at [612, 362] on div "Poll" at bounding box center [615, 415] width 37 height 29
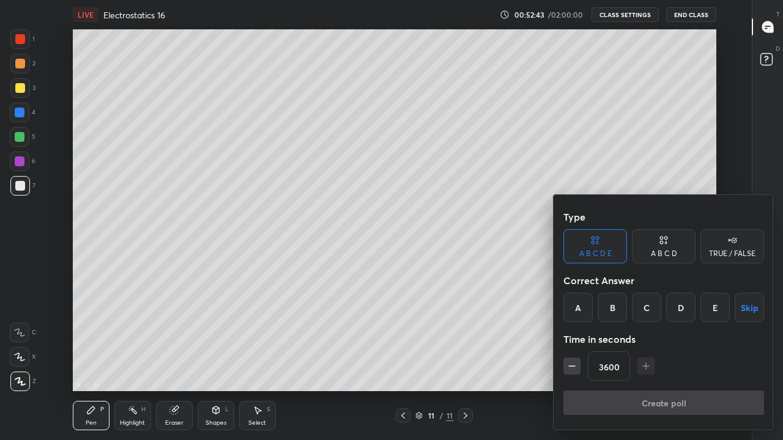
click at [755, 318] on button "Skip" at bounding box center [749, 307] width 29 height 29
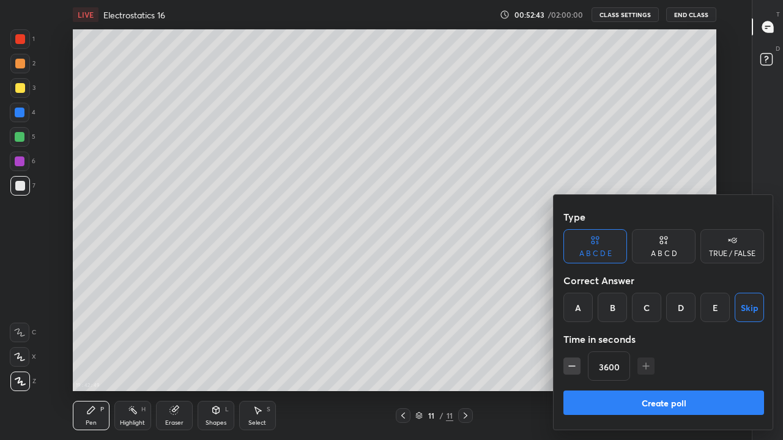
click at [701, 362] on button "Create poll" at bounding box center [663, 403] width 201 height 24
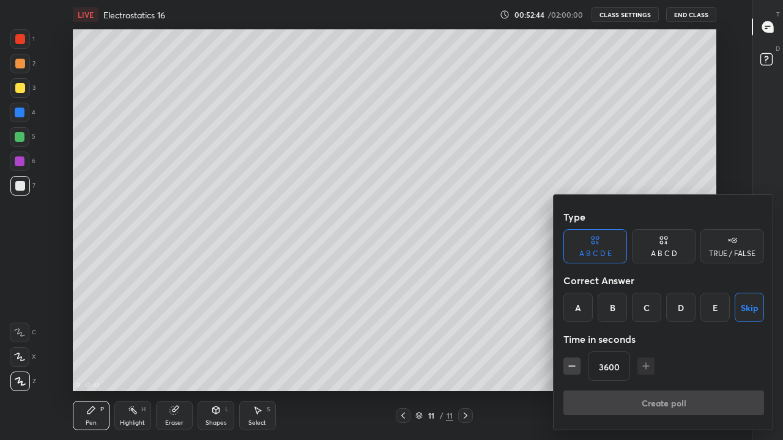
type textarea "x"
